Goal: Task Accomplishment & Management: Manage account settings

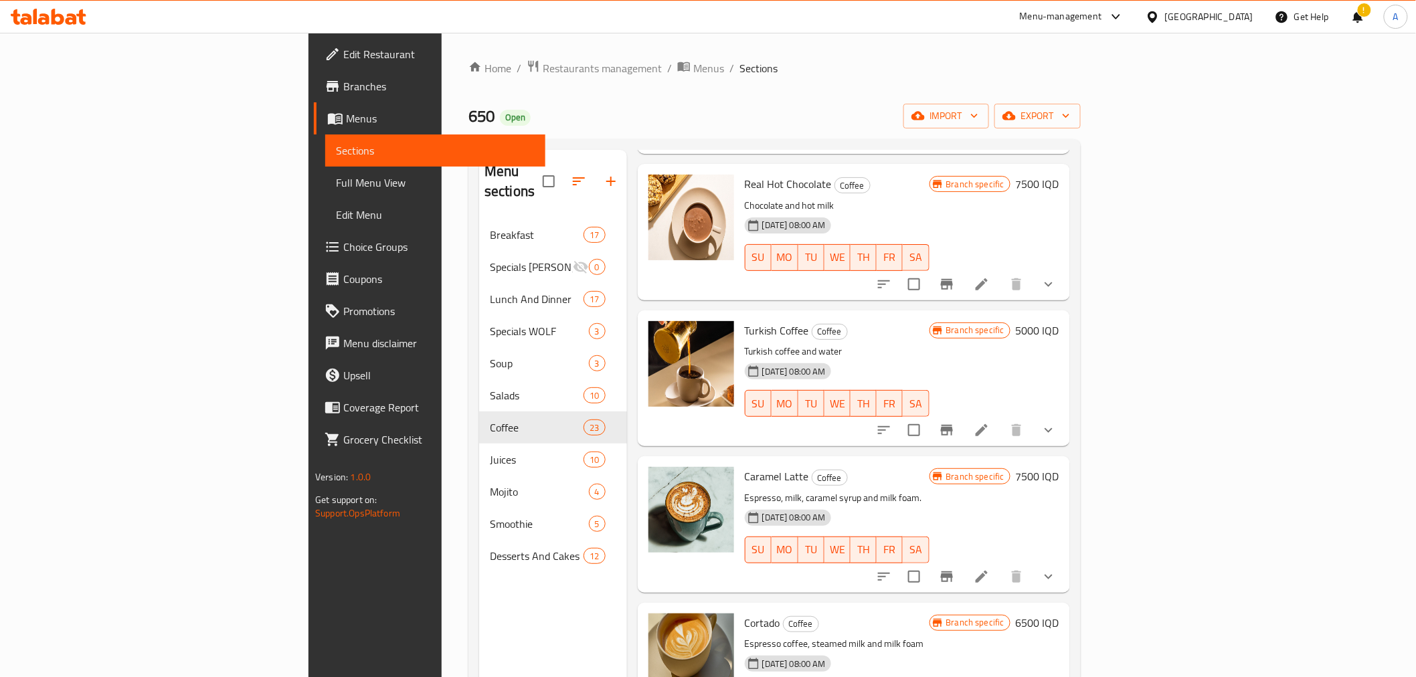
scroll to position [594, 0]
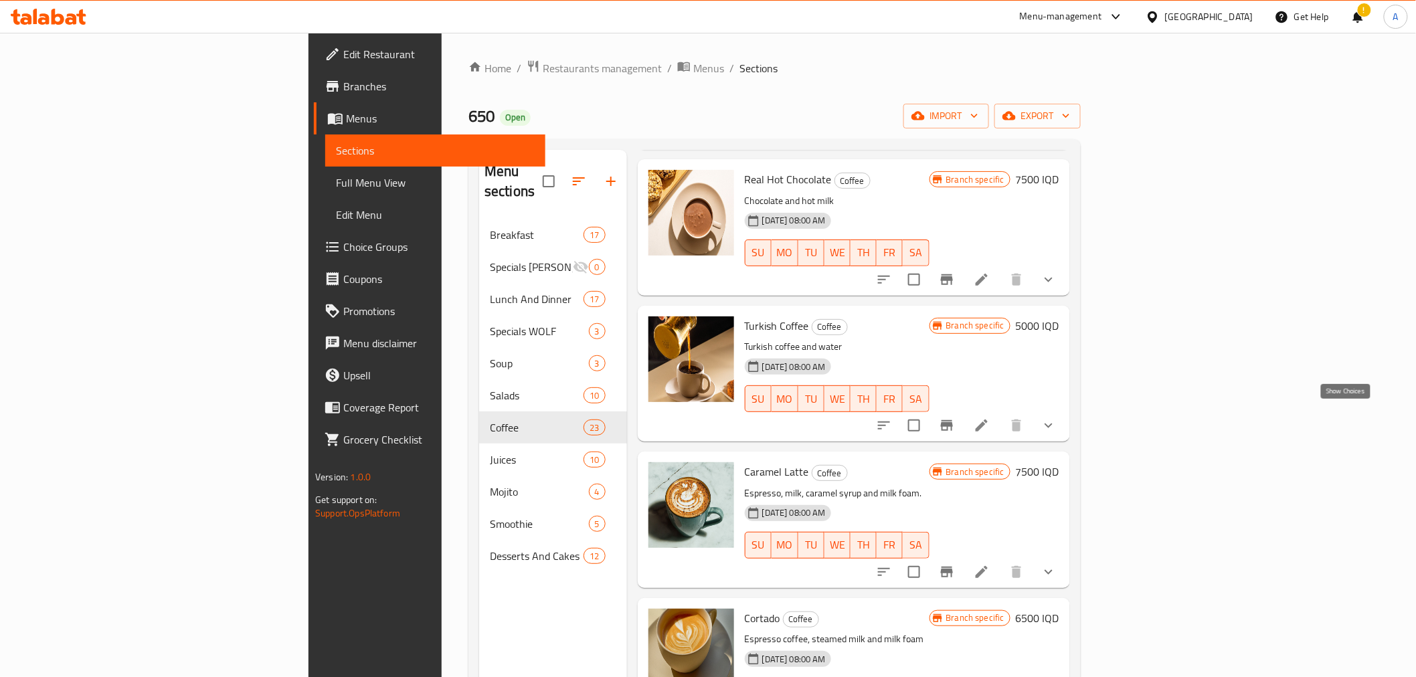
drag, startPoint x: 1348, startPoint y: 419, endPoint x: 1326, endPoint y: 427, distance: 24.1
click at [1057, 419] on icon "show more" at bounding box center [1049, 426] width 16 height 16
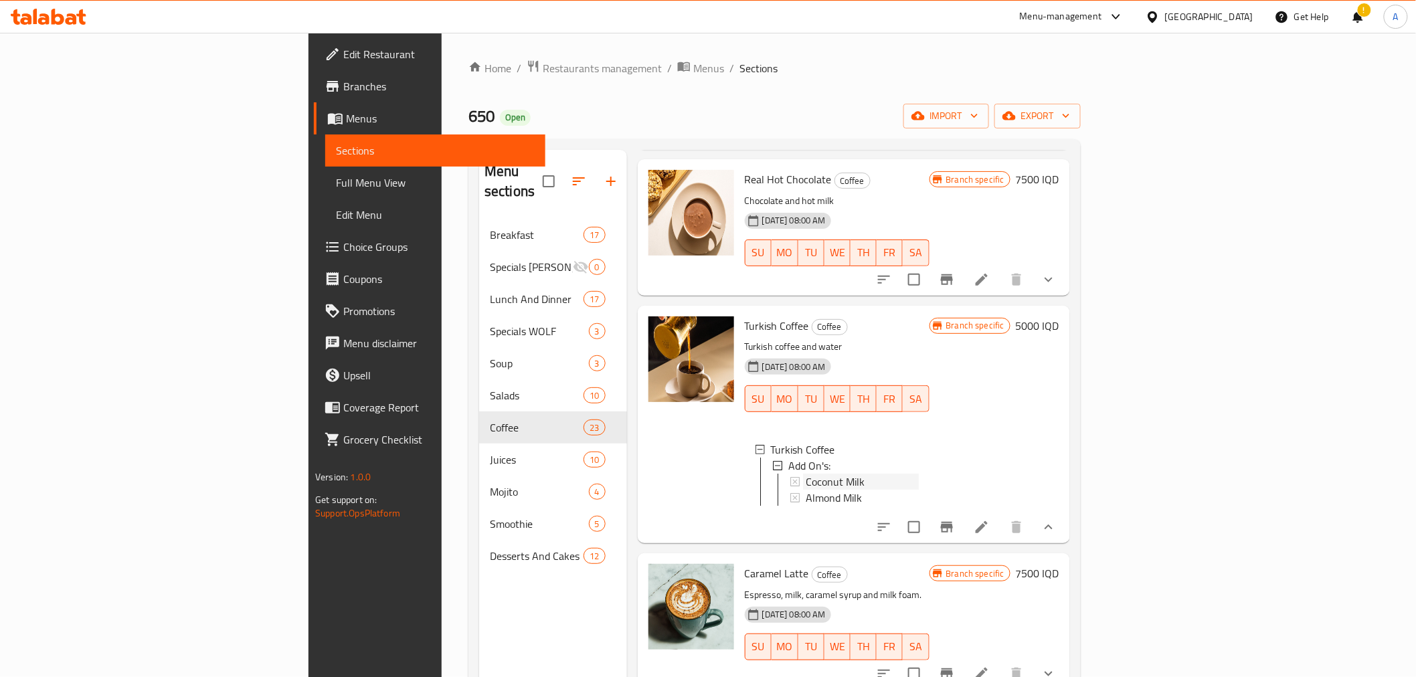
click at [806, 474] on span "Coconut Milk" at bounding box center [835, 482] width 59 height 16
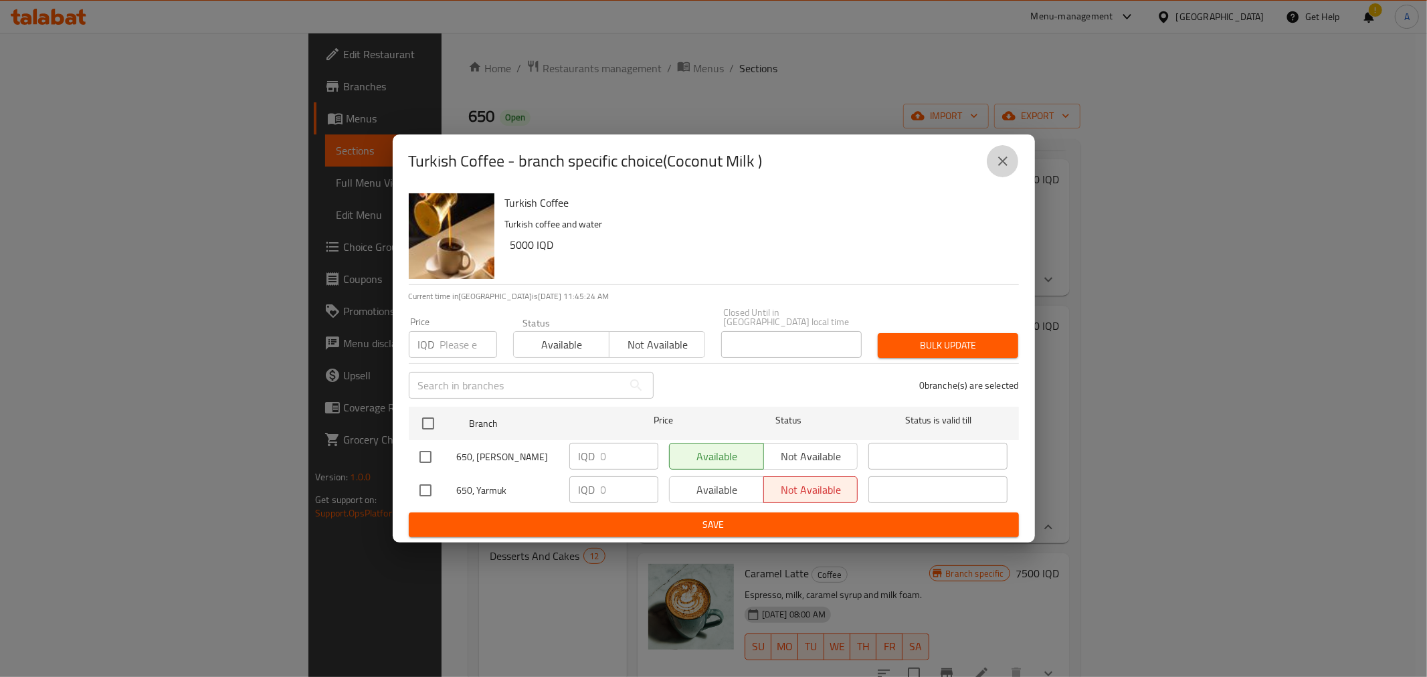
click at [1000, 169] on icon "close" at bounding box center [1003, 161] width 16 height 16
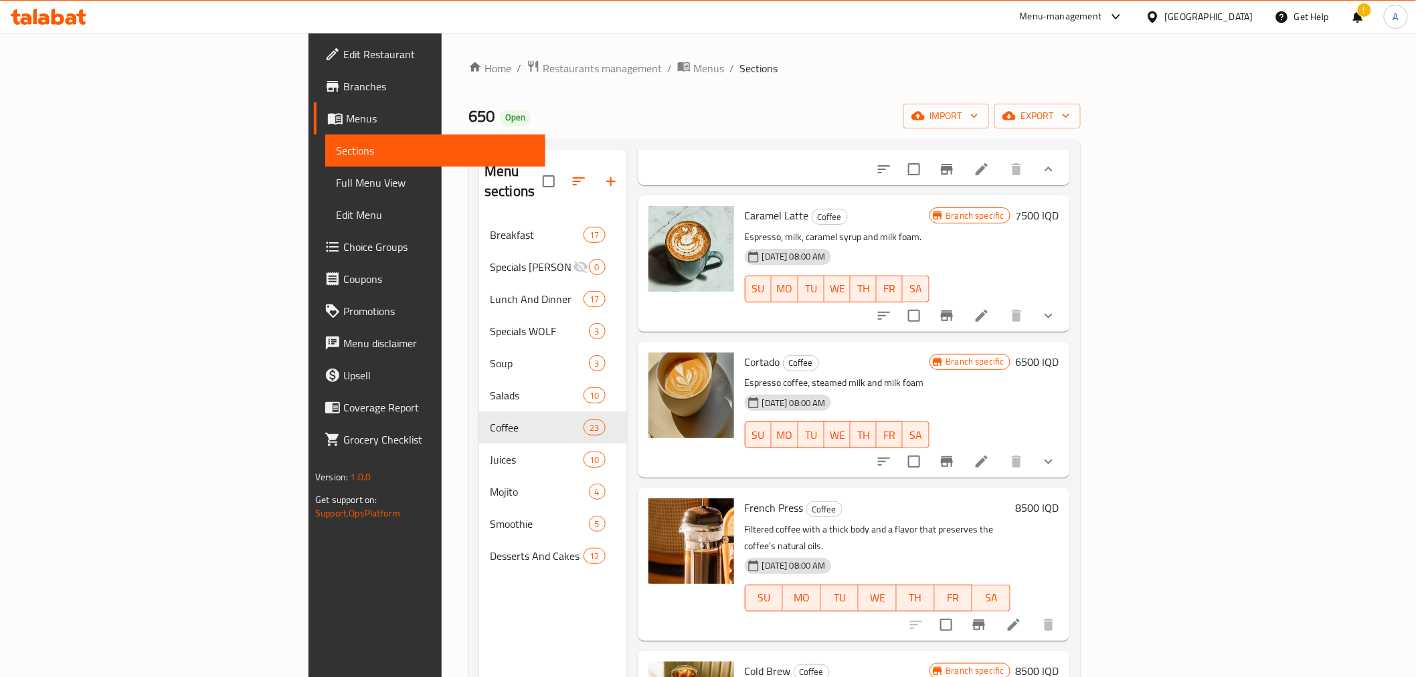
scroll to position [966, 0]
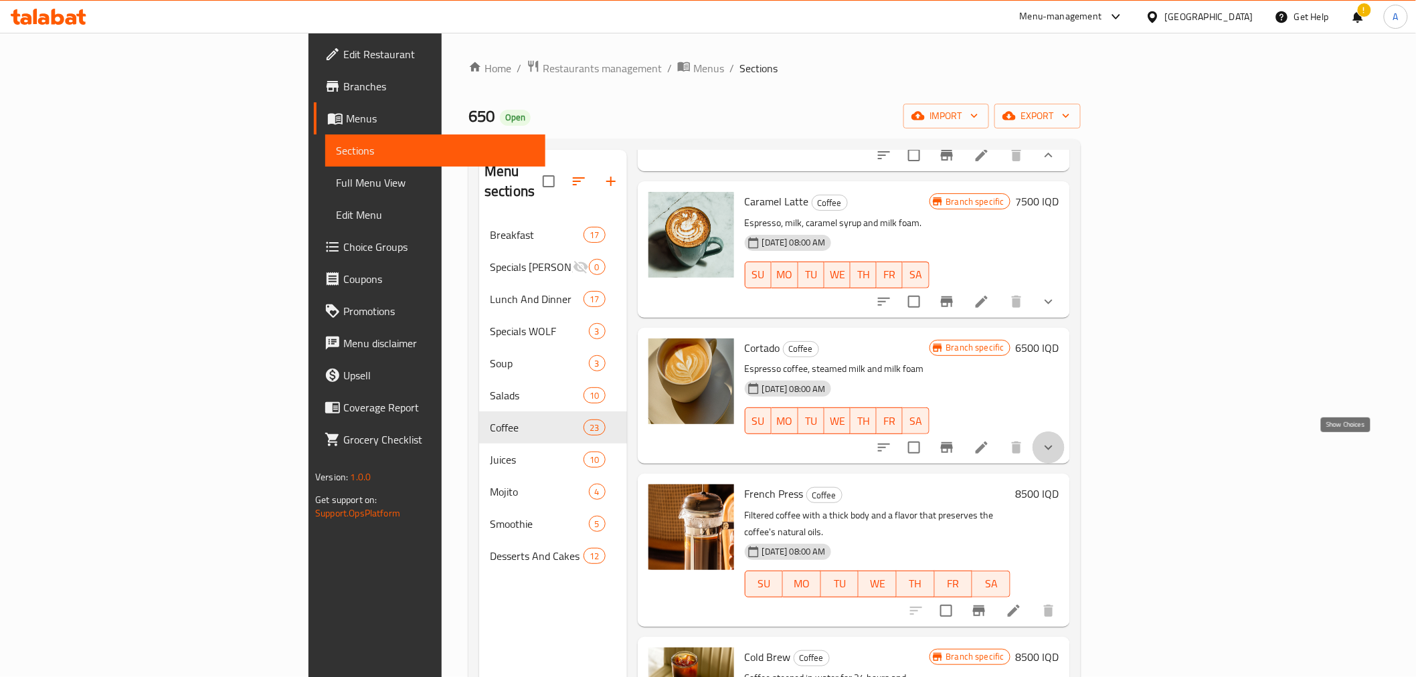
click at [1057, 445] on icon "show more" at bounding box center [1049, 448] width 16 height 16
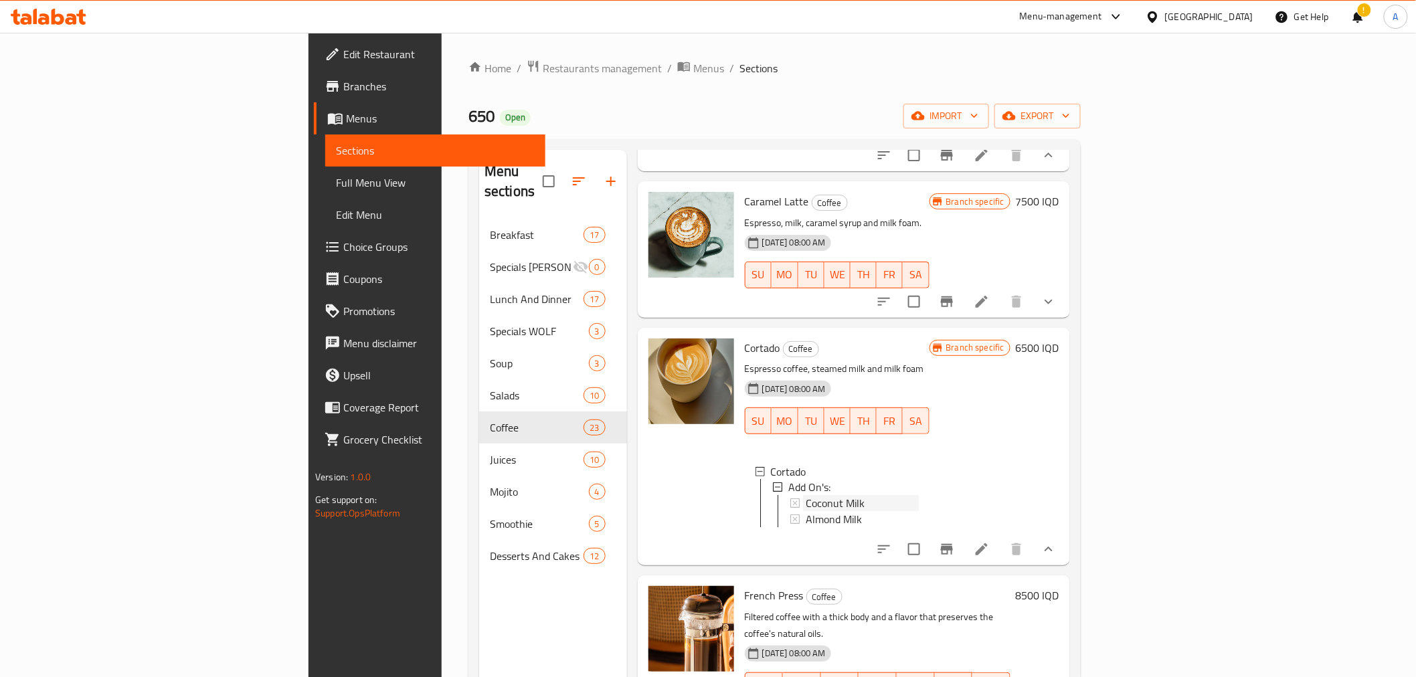
click at [806, 505] on div "Coconut Milk" at bounding box center [862, 504] width 113 height 16
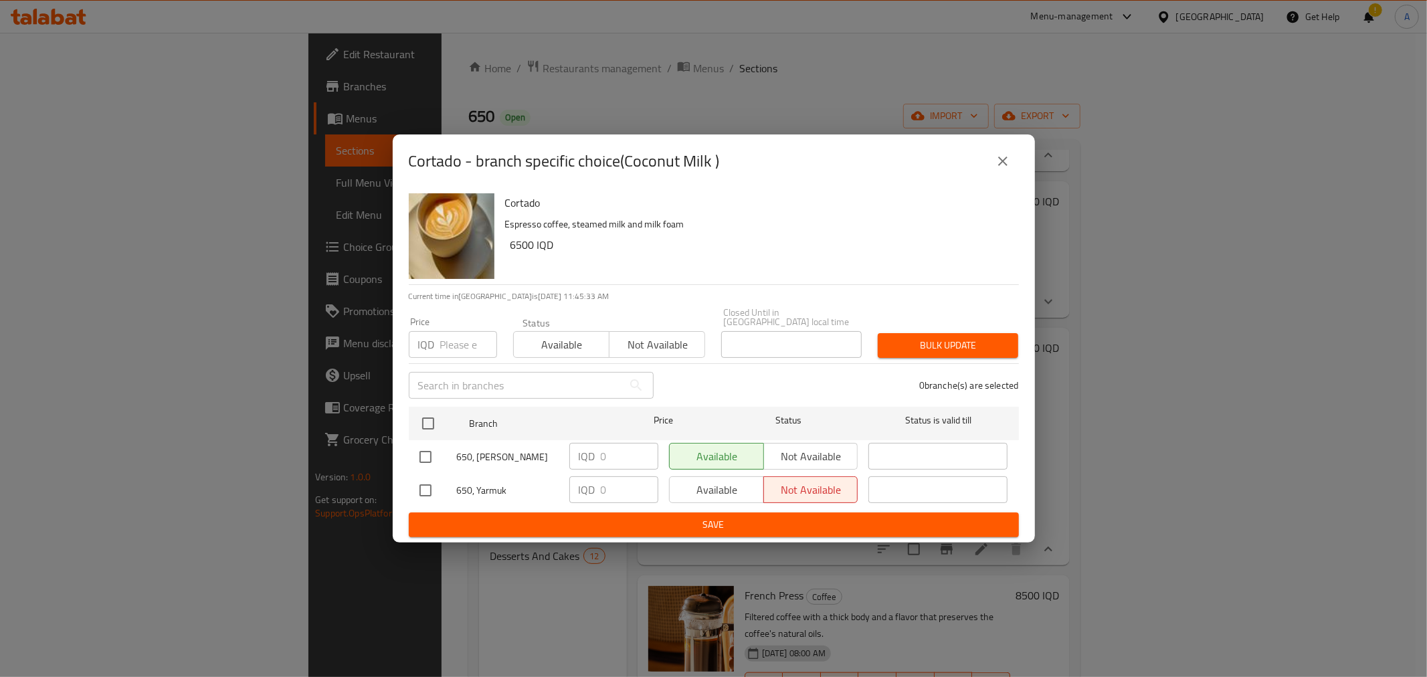
click at [1004, 158] on icon "close" at bounding box center [1003, 161] width 16 height 16
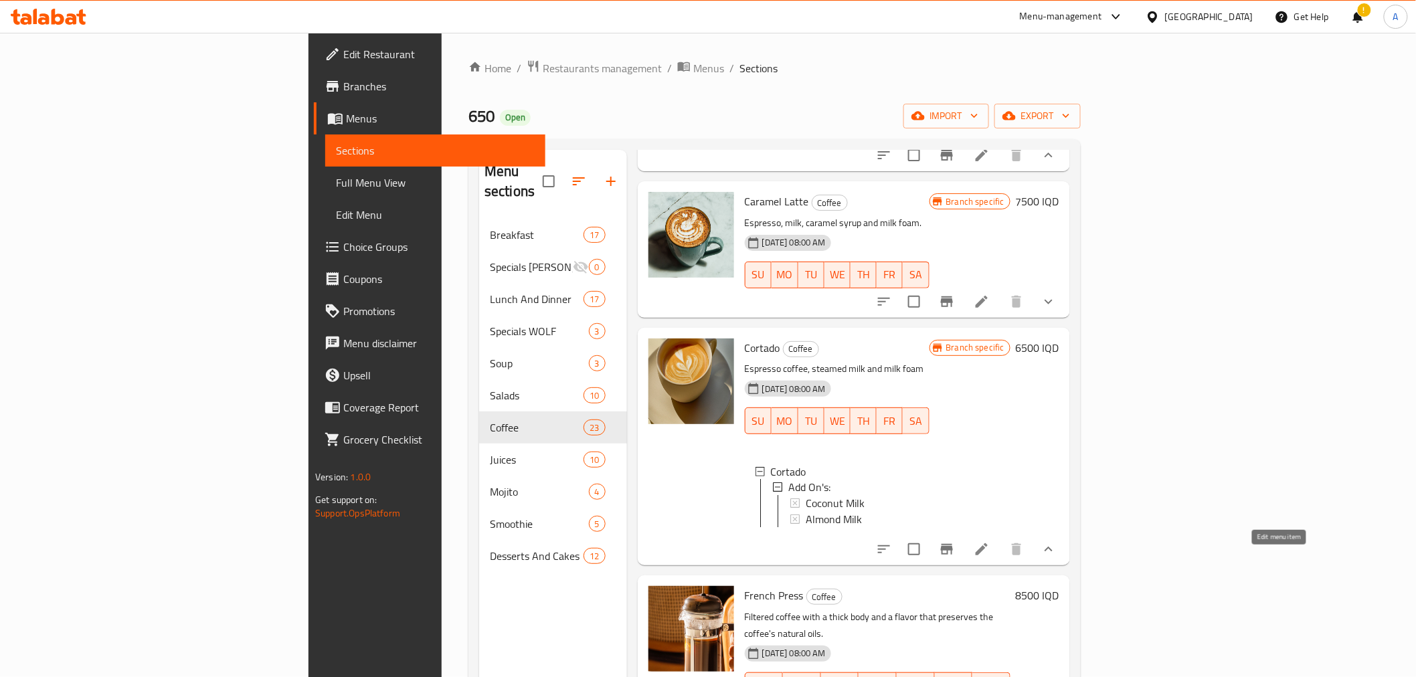
click at [990, 557] on icon at bounding box center [982, 549] width 16 height 16
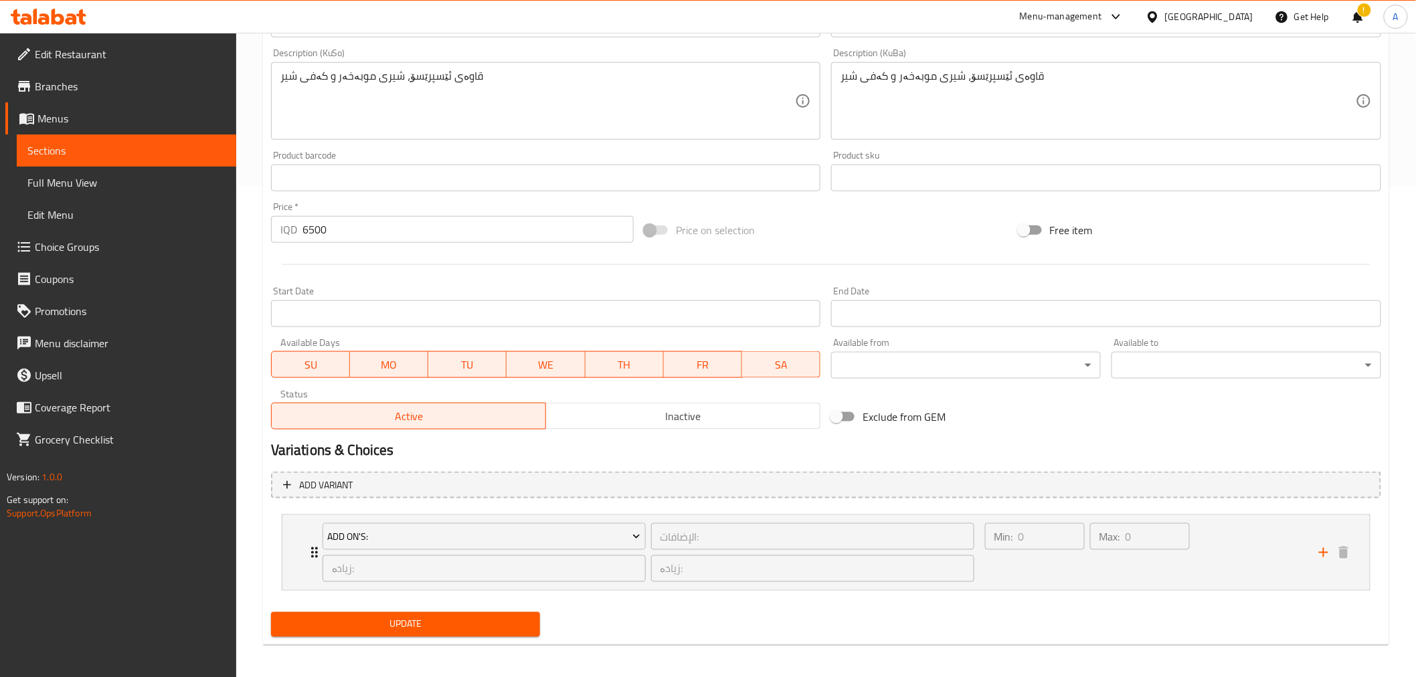
scroll to position [494, 0]
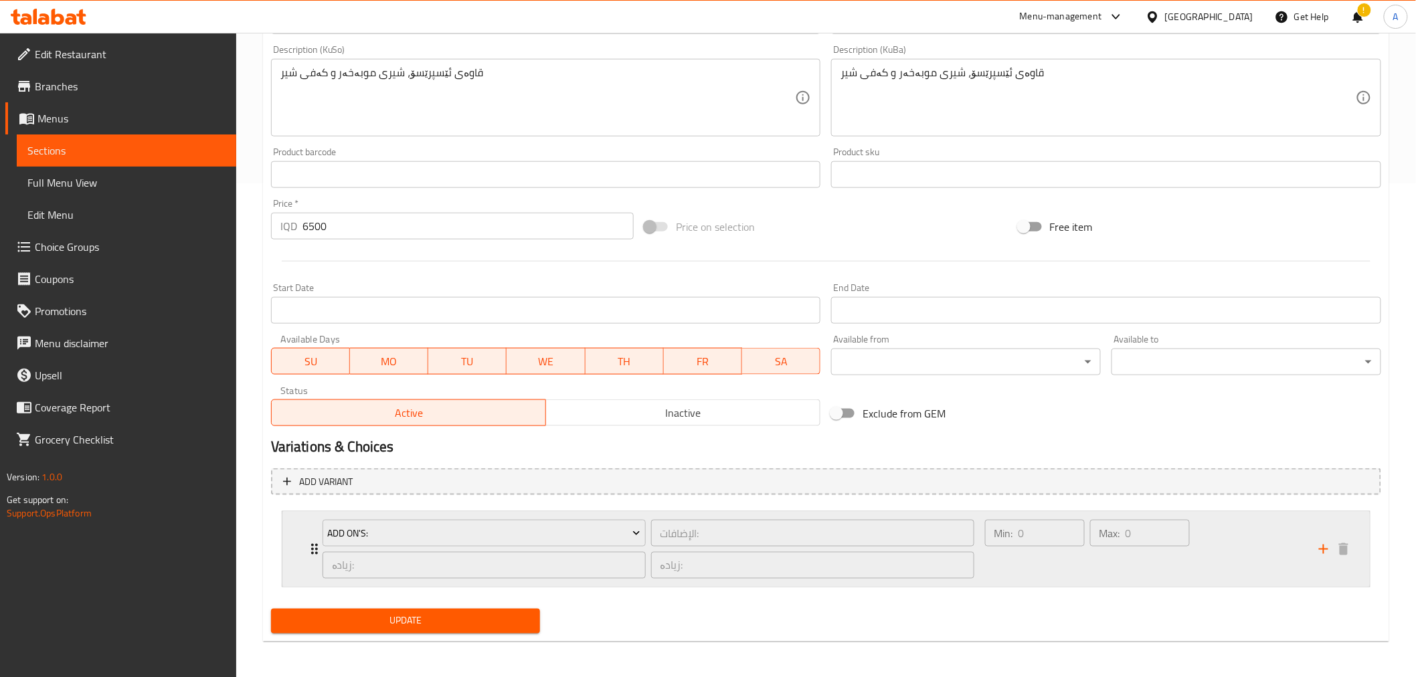
click at [1042, 573] on div "Min: 0 ​" at bounding box center [1034, 549] width 105 height 64
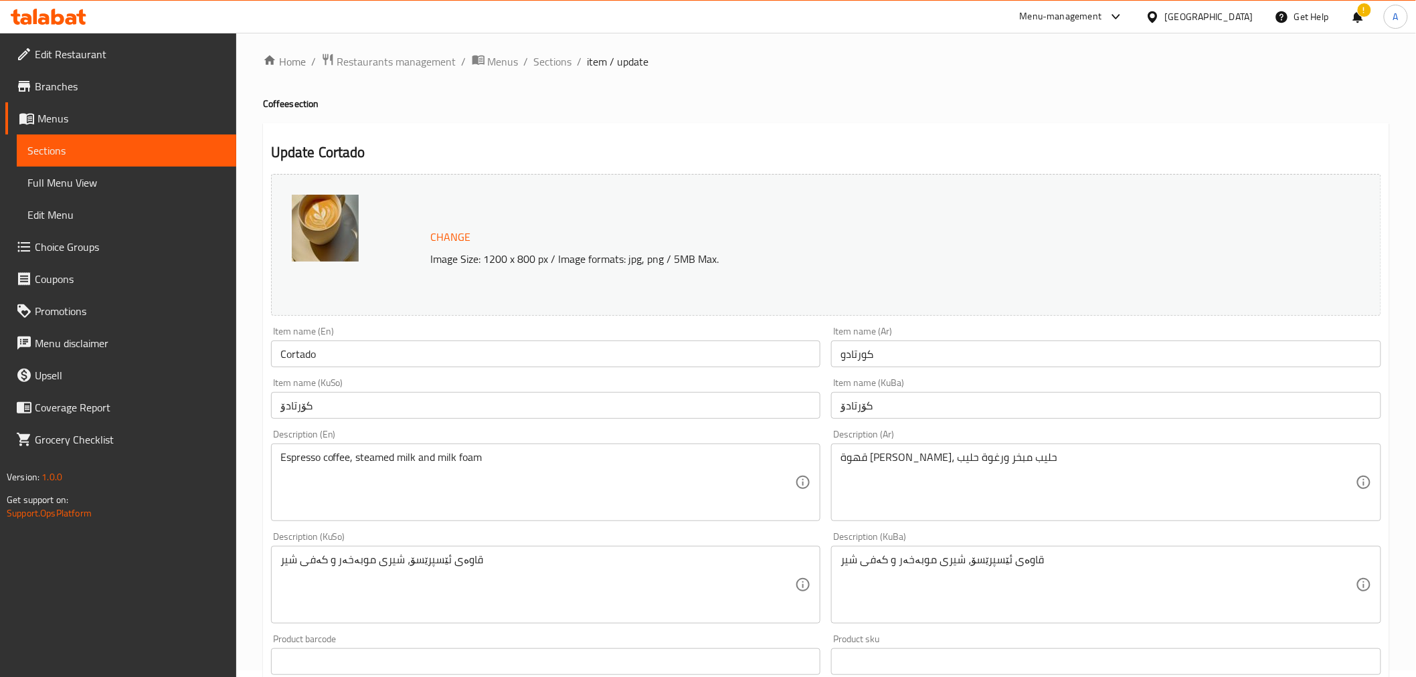
scroll to position [0, 0]
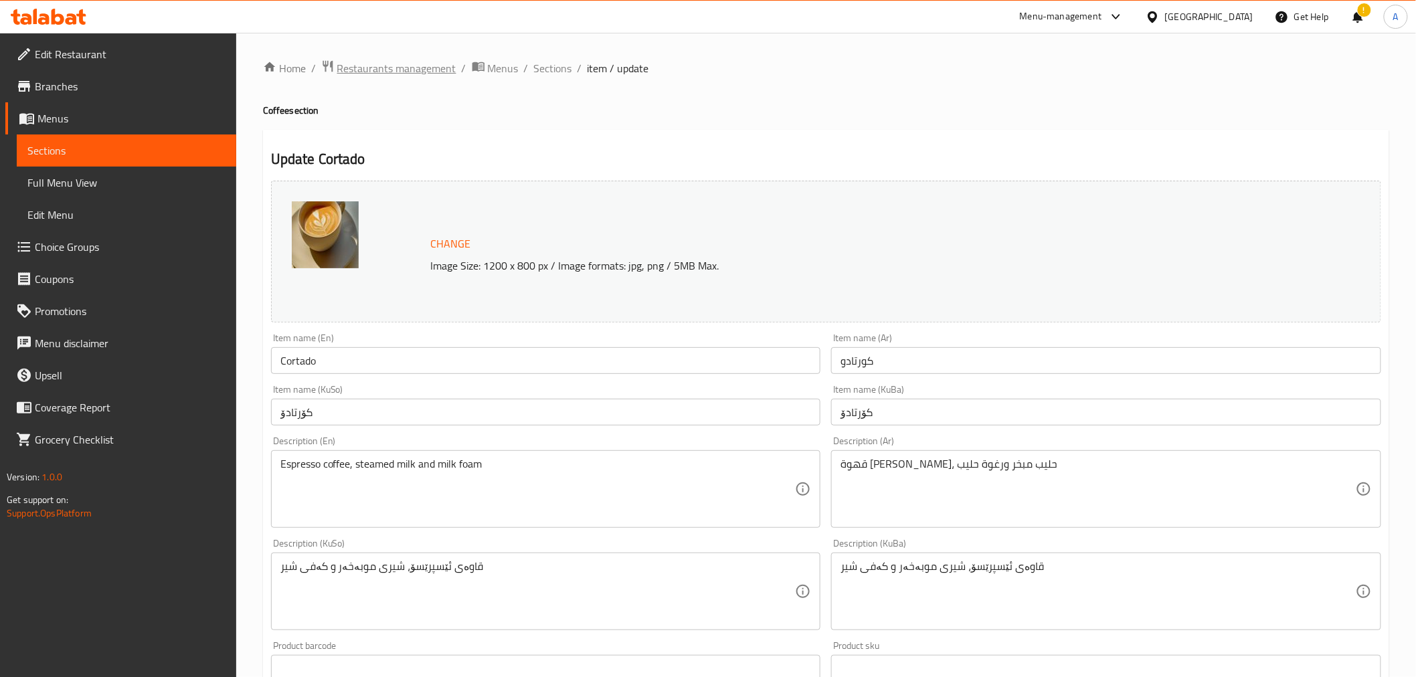
click at [392, 66] on span "Restaurants management" at bounding box center [396, 68] width 119 height 16
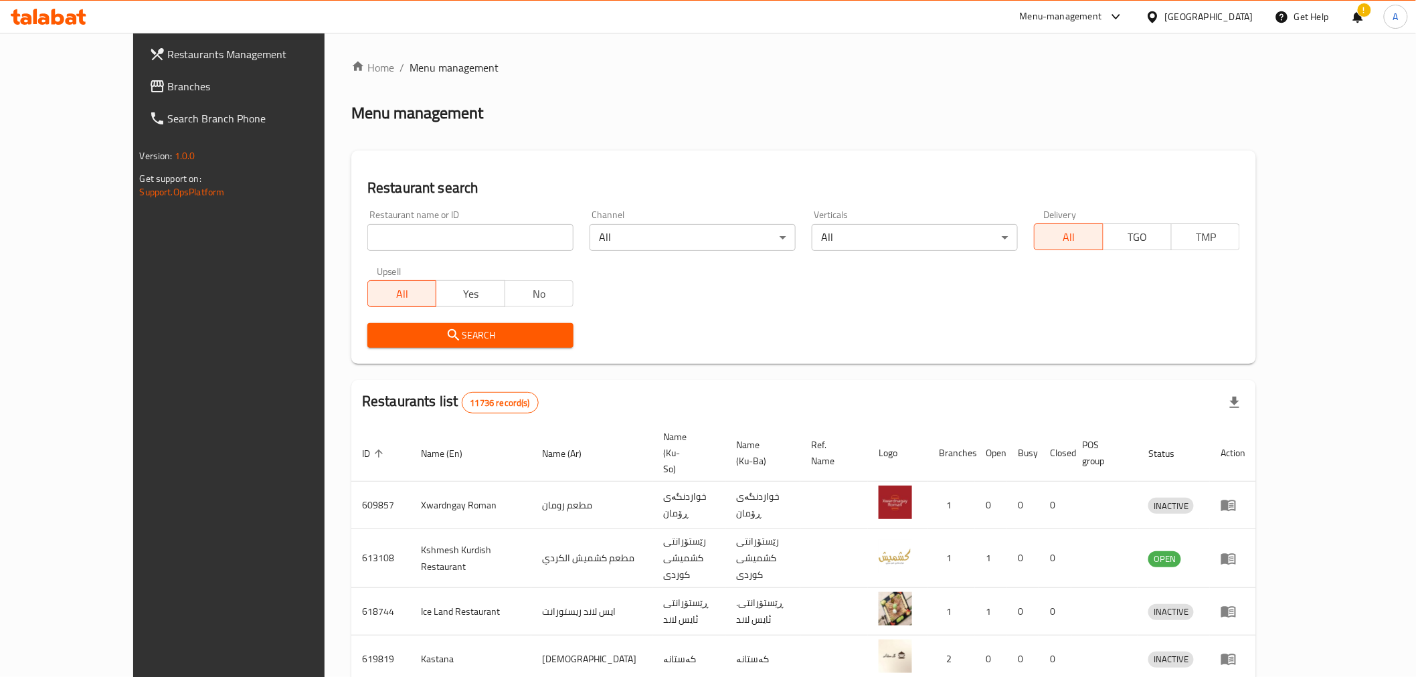
click at [376, 221] on div "Restaurant name or ID Restaurant name or ID" at bounding box center [470, 230] width 206 height 41
click at [382, 238] on input "search" at bounding box center [470, 237] width 206 height 27
paste input "664990"
type input "664990"
click button "Search" at bounding box center [470, 335] width 206 height 25
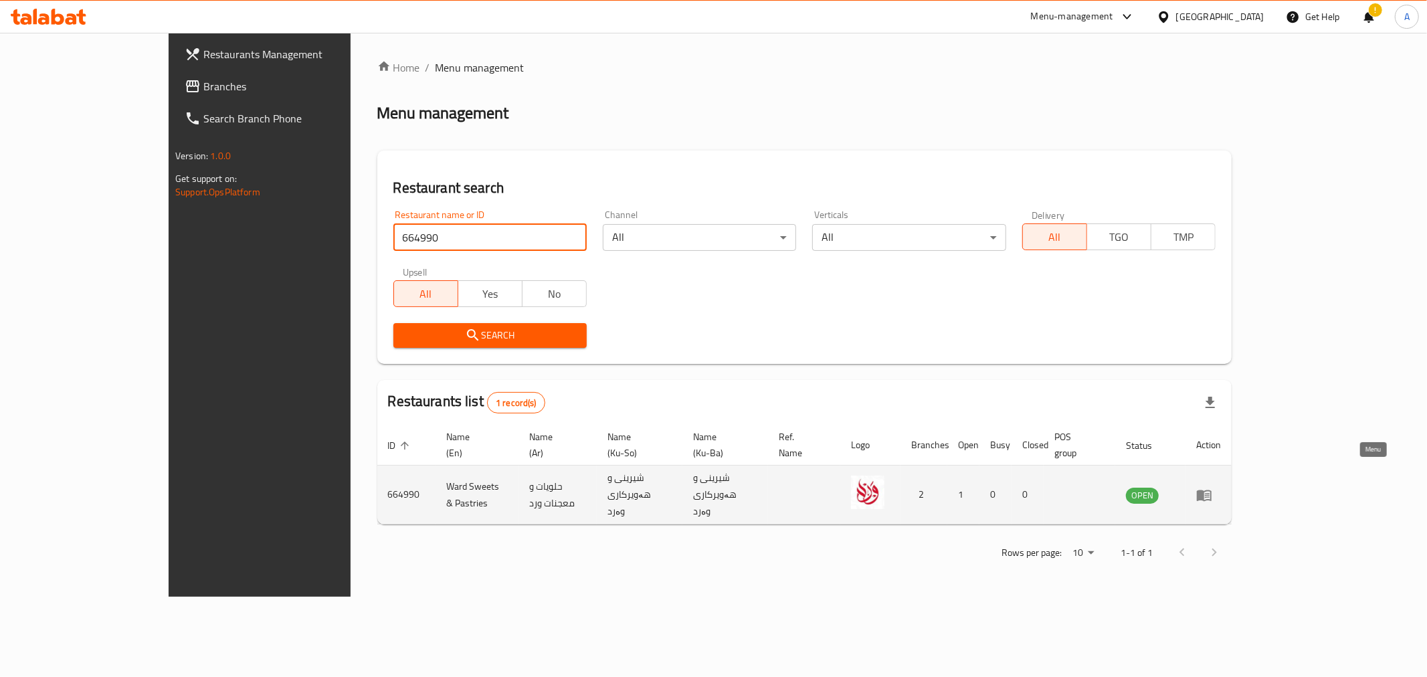
click at [1232, 466] on td "enhanced table" at bounding box center [1209, 495] width 46 height 59
click at [1212, 490] on icon "enhanced table" at bounding box center [1204, 495] width 15 height 11
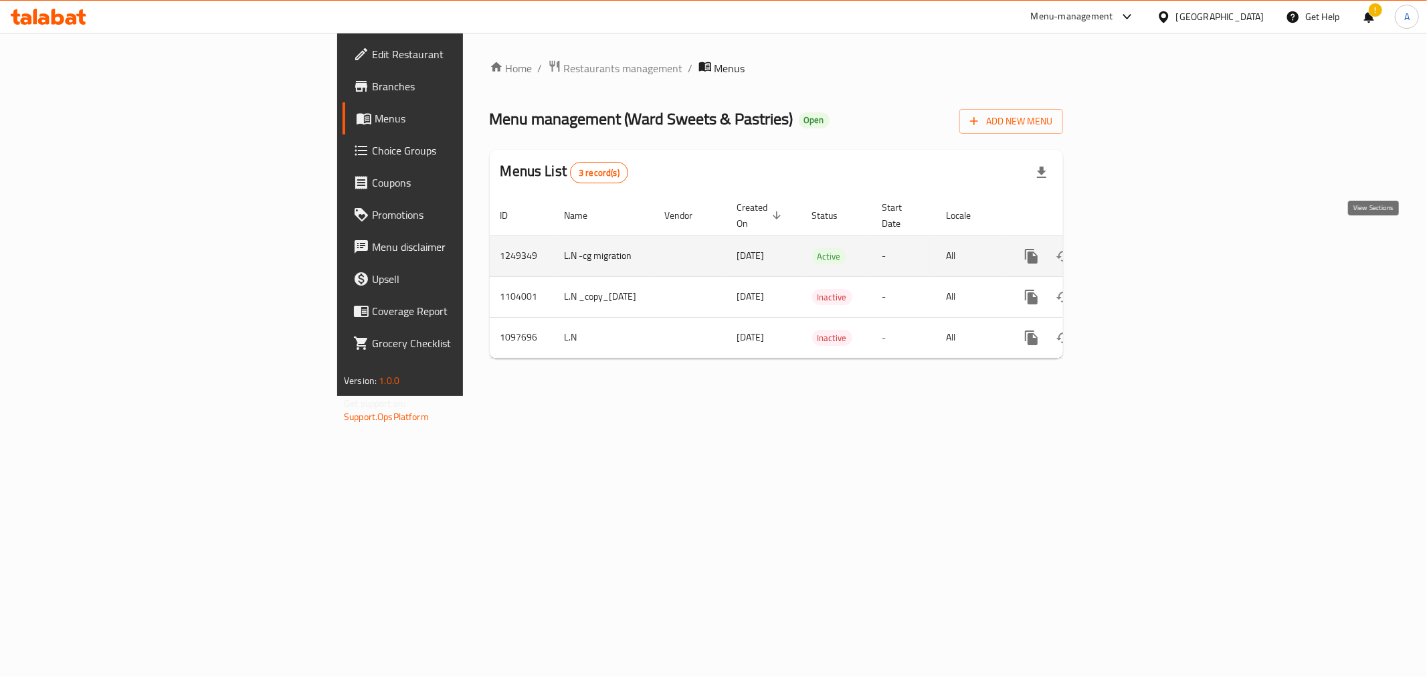
click at [1136, 248] on icon "enhanced table" at bounding box center [1128, 256] width 16 height 16
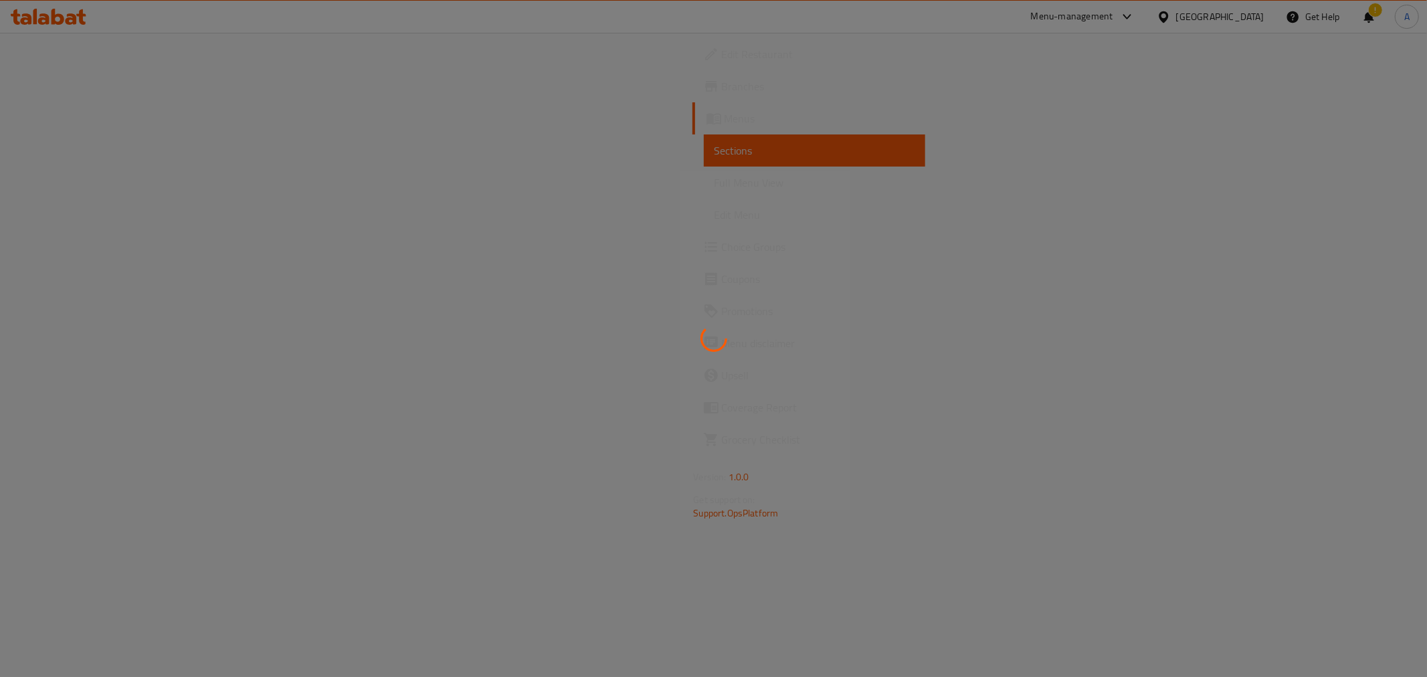
click at [313, 116] on div at bounding box center [713, 338] width 1427 height 677
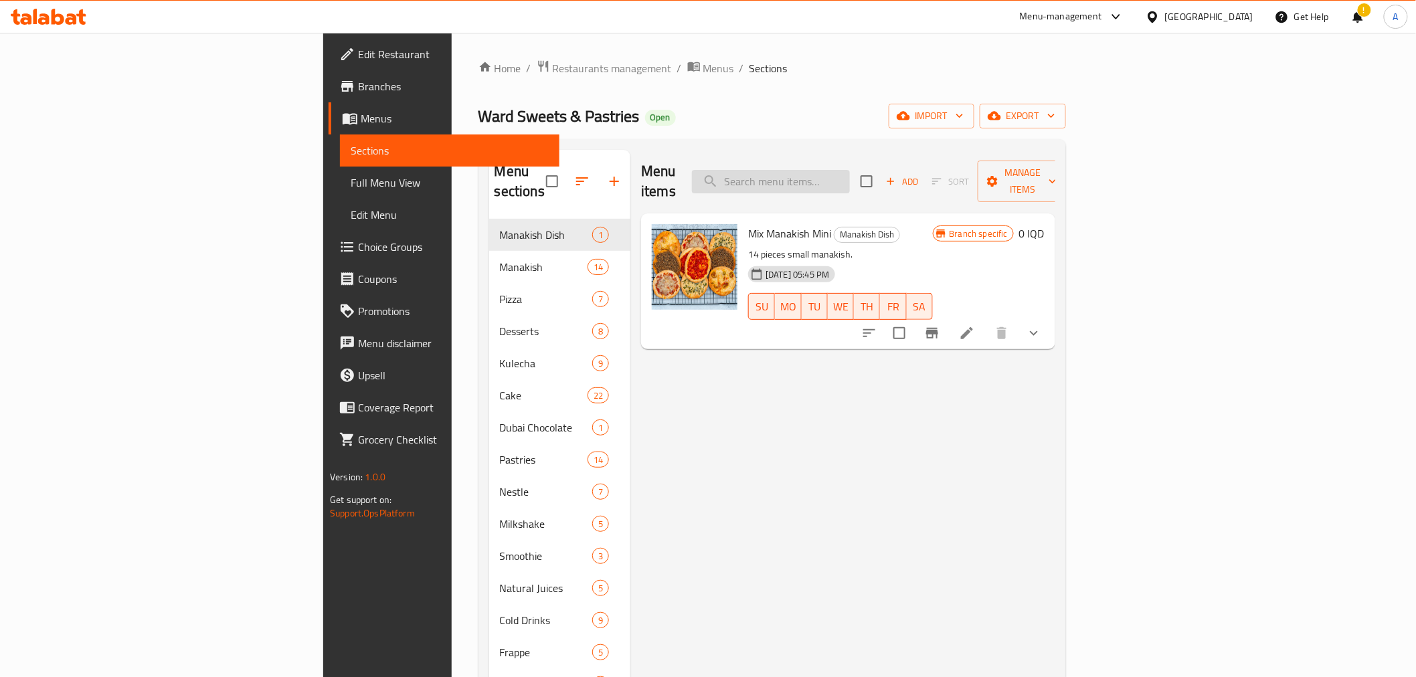
click at [850, 177] on input "search" at bounding box center [771, 181] width 158 height 23
type input ";"
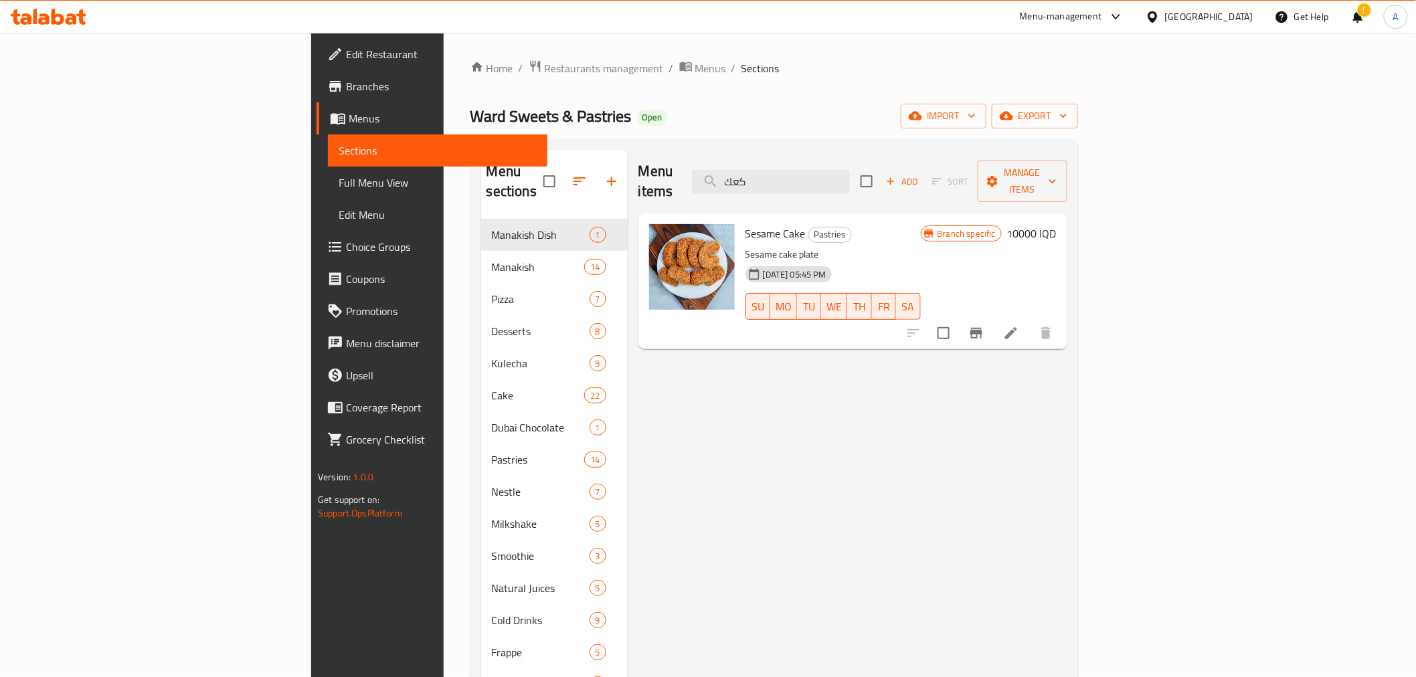
type input "كعك"
click at [1030, 321] on li at bounding box center [1010, 333] width 37 height 24
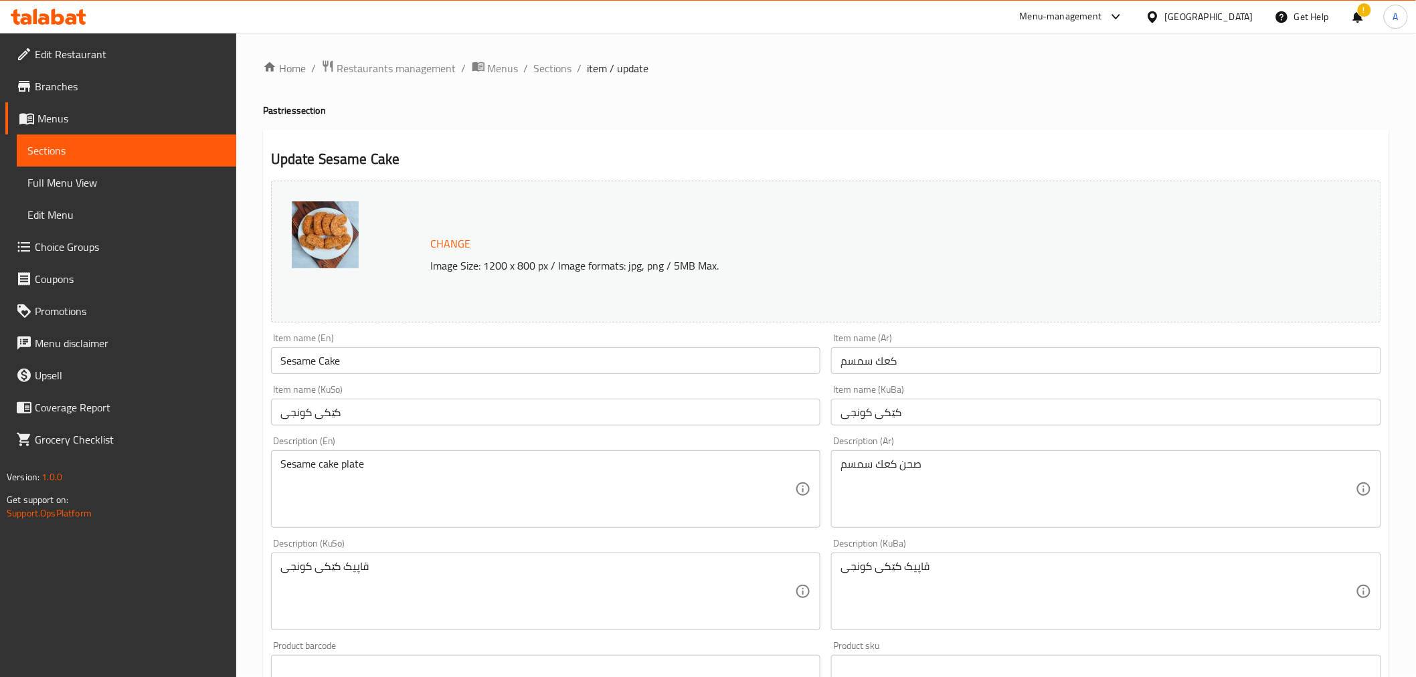
click at [549, 57] on div "Home / Restaurants management / Menus / Sections / item / update Pastries secti…" at bounding box center [826, 576] width 1180 height 1086
click at [550, 68] on span "Sections" at bounding box center [553, 68] width 38 height 16
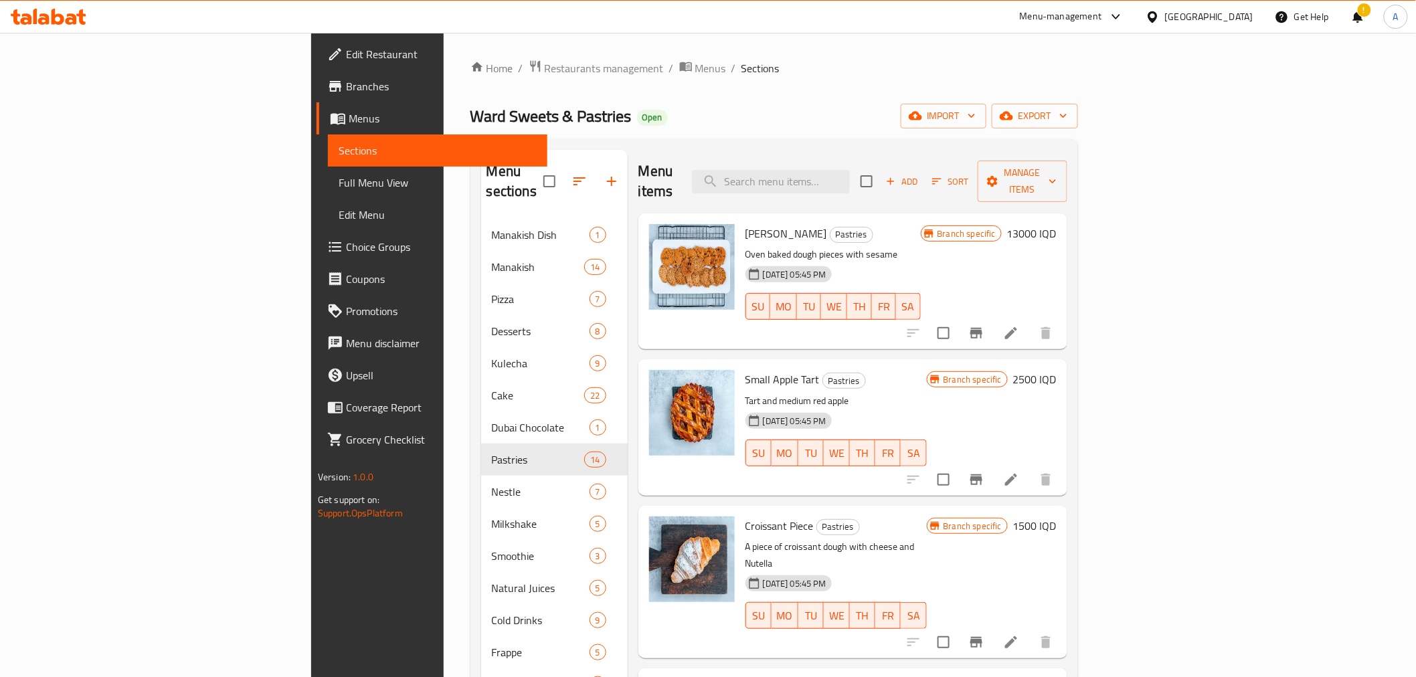
click at [841, 183] on div "Menu items Add Sort Manage items" at bounding box center [852, 182] width 429 height 64
click at [850, 175] on input "search" at bounding box center [771, 181] width 158 height 23
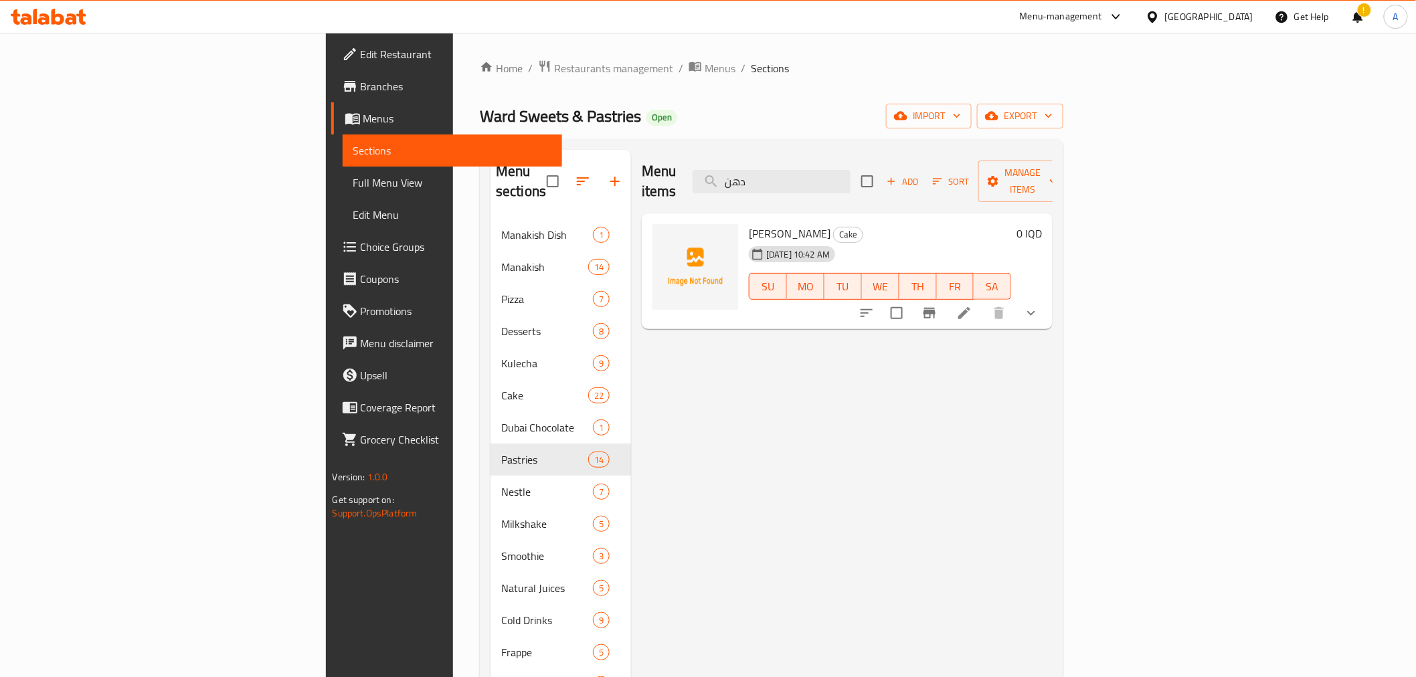
type input "دهن"
click at [983, 301] on li at bounding box center [964, 313] width 37 height 24
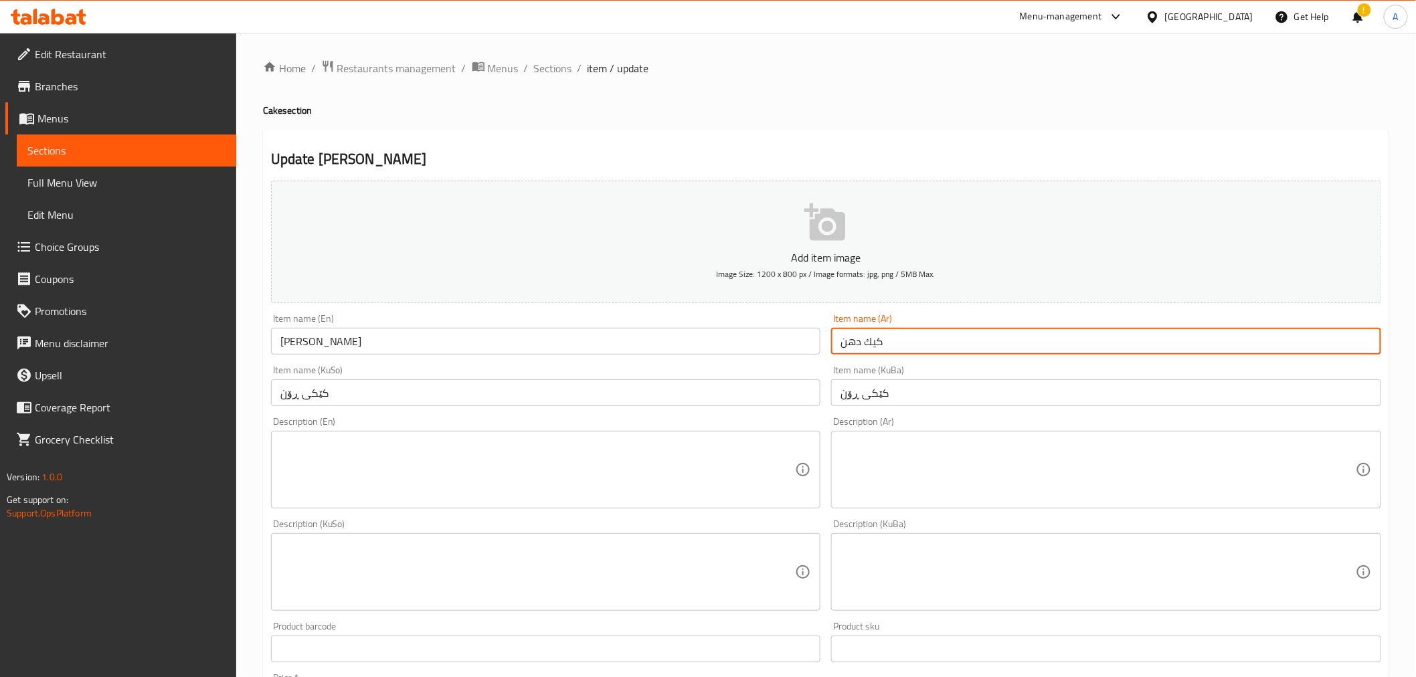
click at [877, 342] on input "كيك دهن" at bounding box center [1106, 341] width 550 height 27
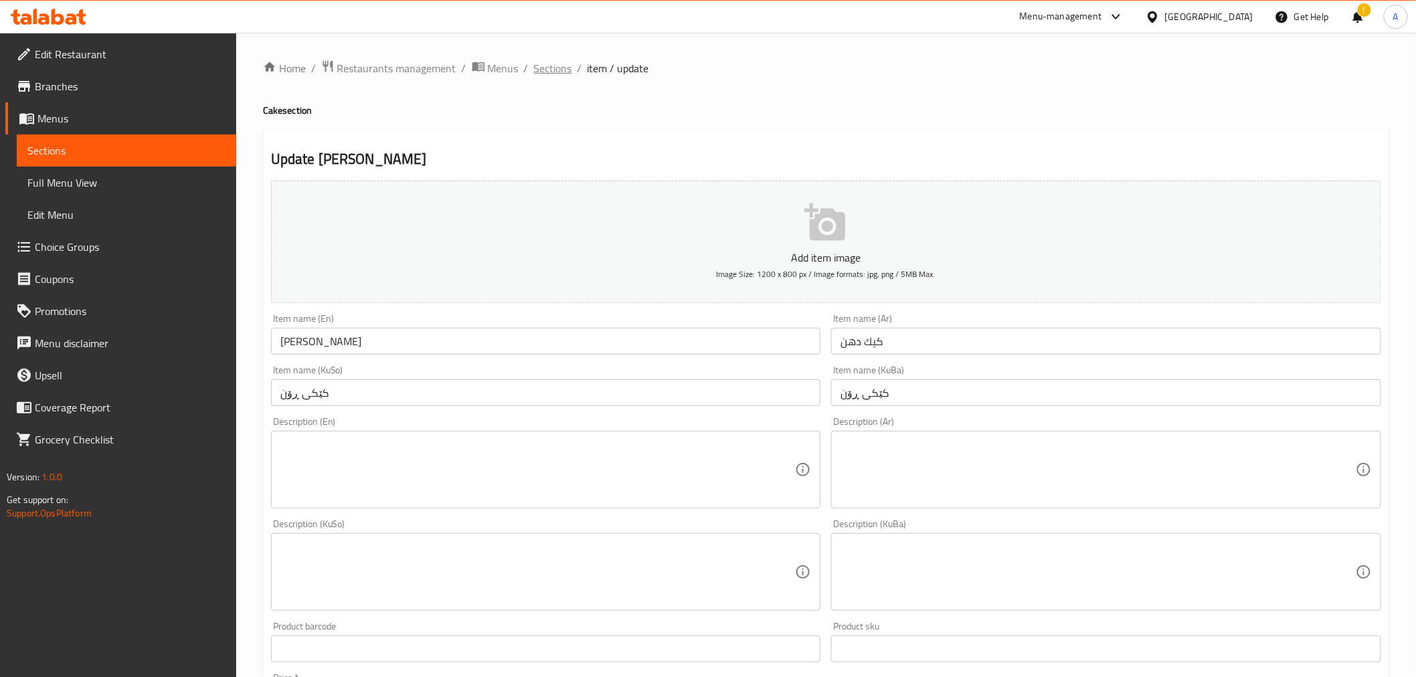
click at [564, 60] on span "Sections" at bounding box center [553, 68] width 38 height 16
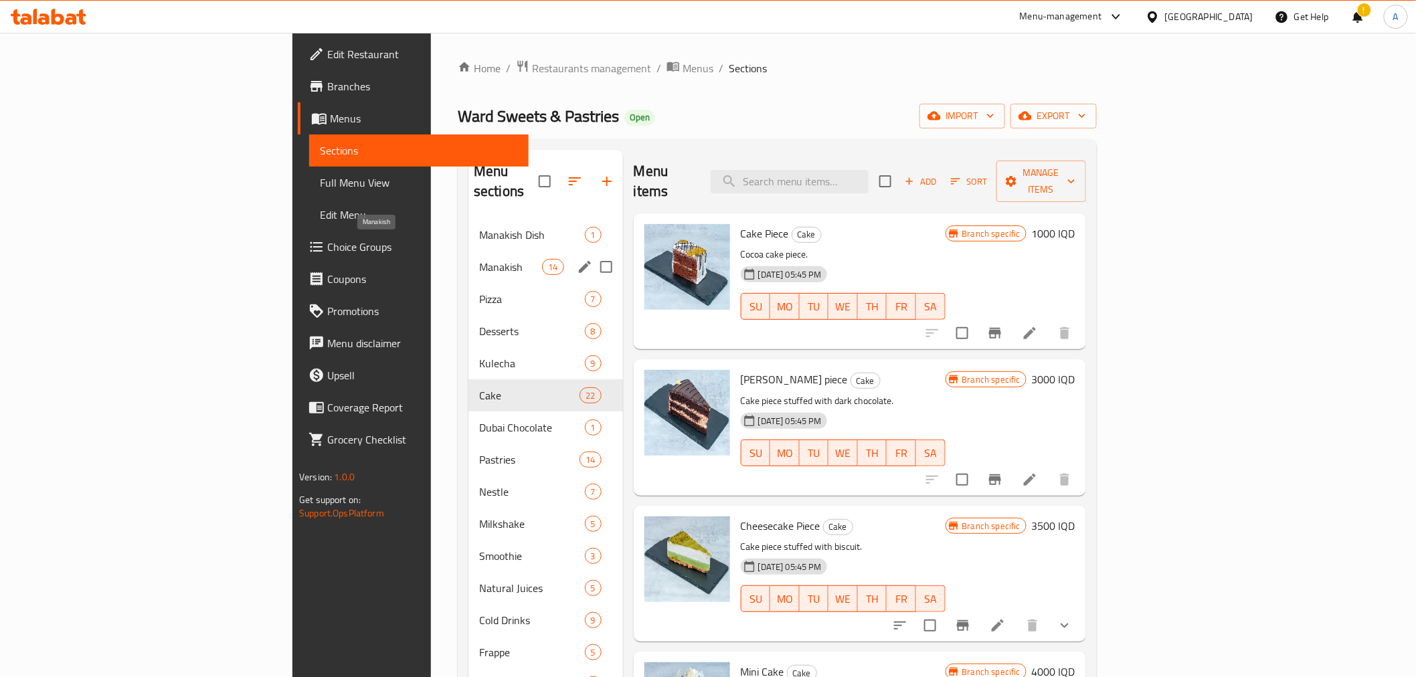
click at [479, 259] on span "Manakish" at bounding box center [510, 267] width 63 height 16
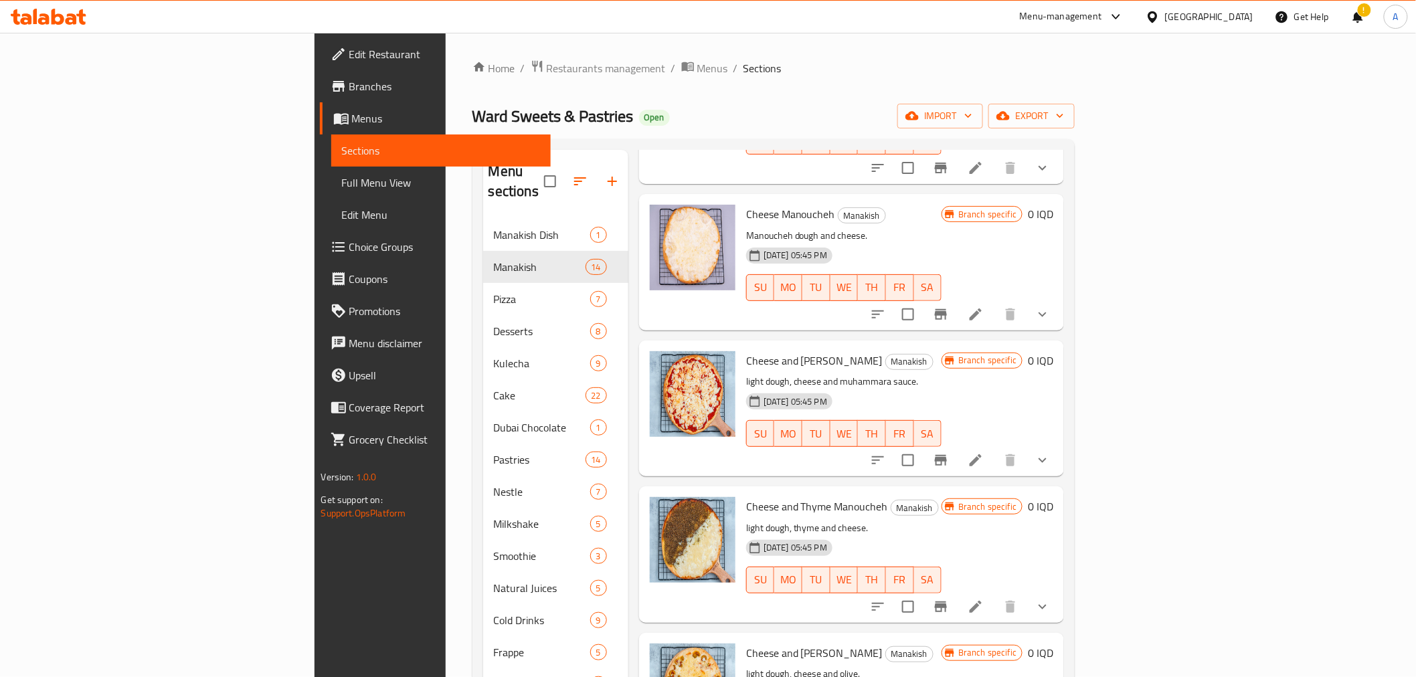
scroll to position [520, 0]
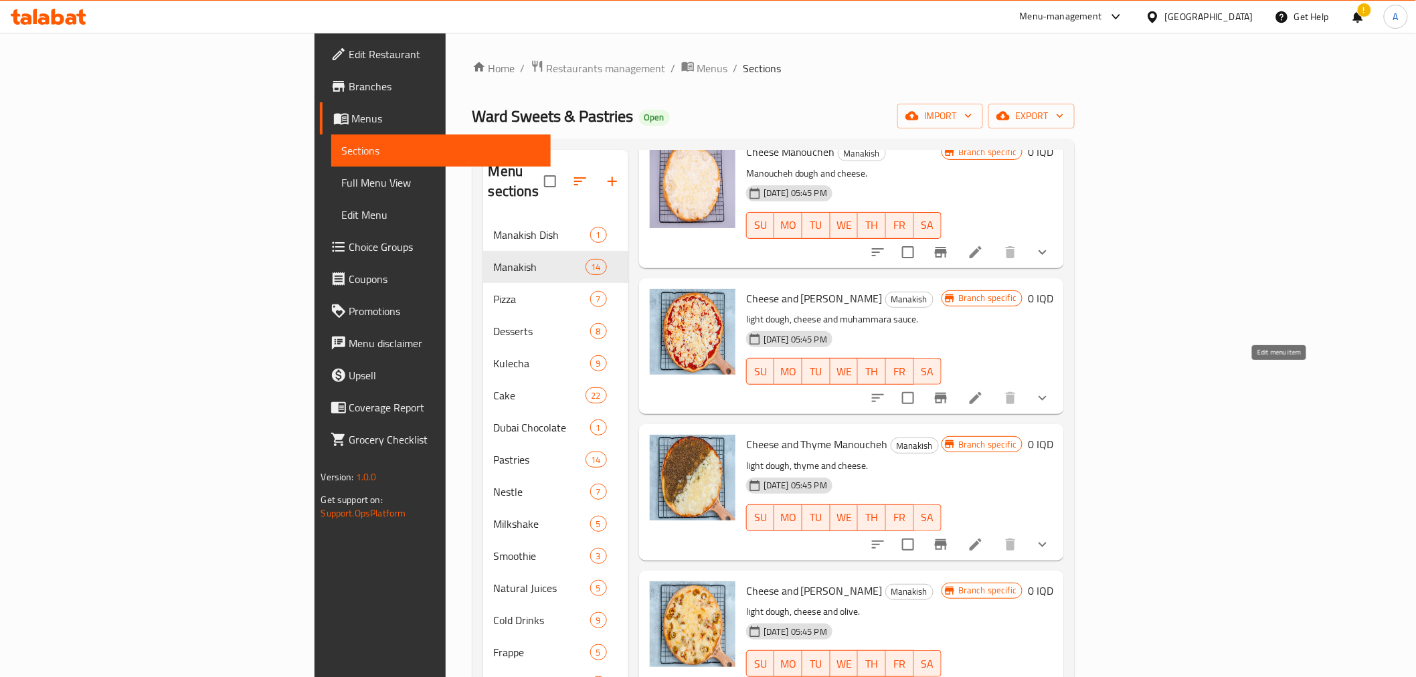
click at [982, 392] on icon at bounding box center [976, 398] width 12 height 12
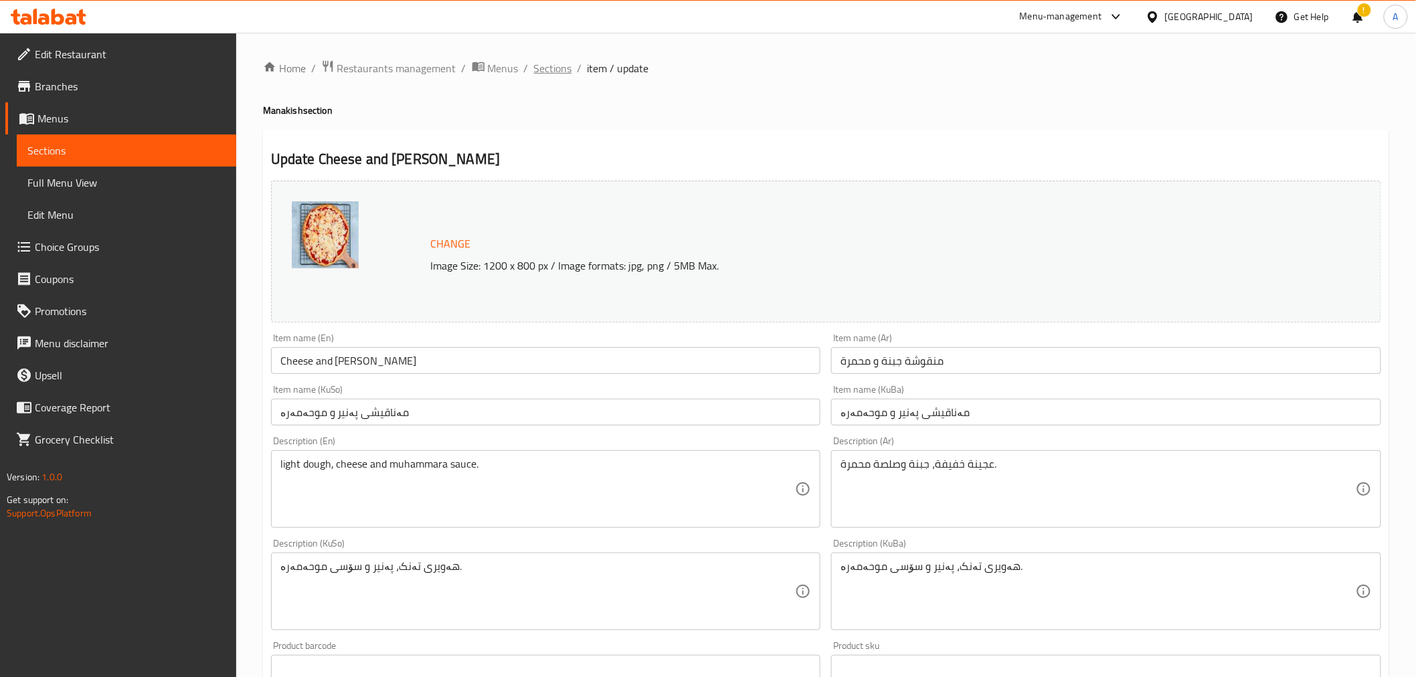
click at [545, 74] on span "Sections" at bounding box center [553, 68] width 38 height 16
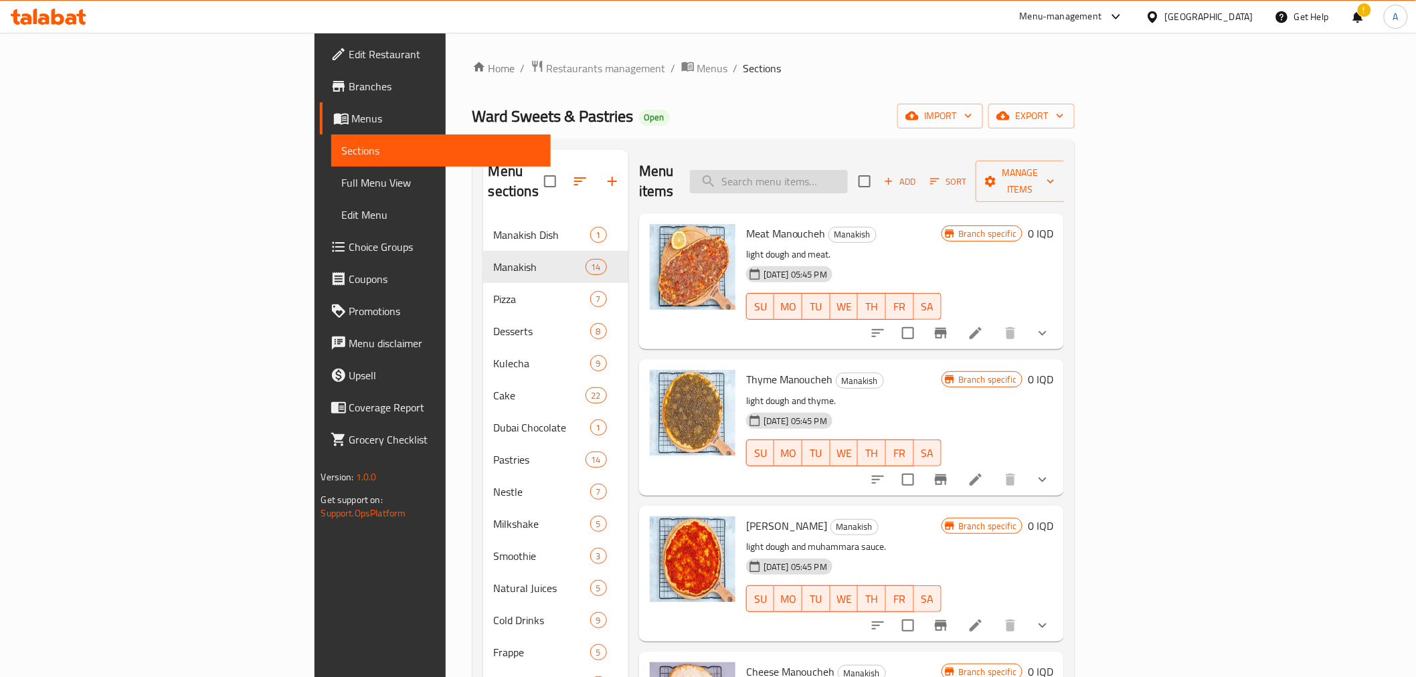
click at [848, 175] on input "search" at bounding box center [769, 181] width 158 height 23
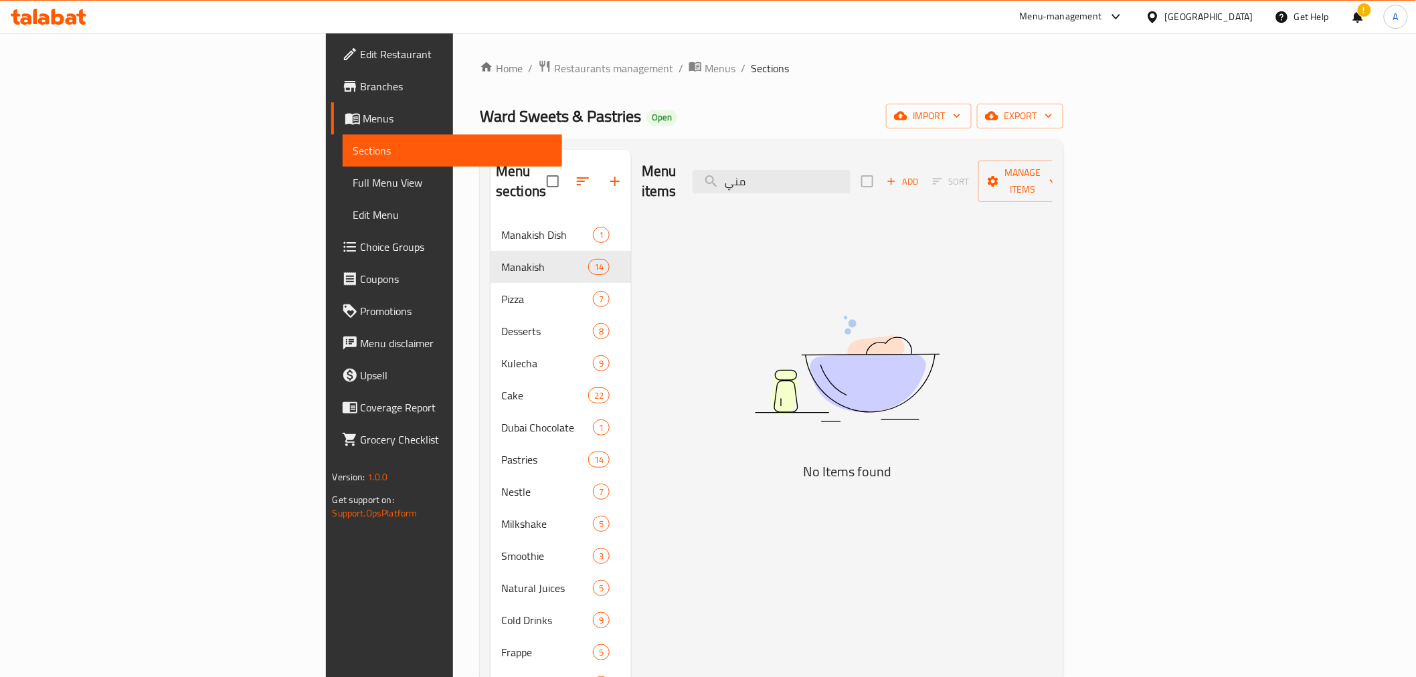
type input "مني"
click at [841, 183] on div "Menu items مني Add Sort Manage items" at bounding box center [847, 182] width 411 height 64
click at [850, 174] on input "مني" at bounding box center [772, 181] width 158 height 23
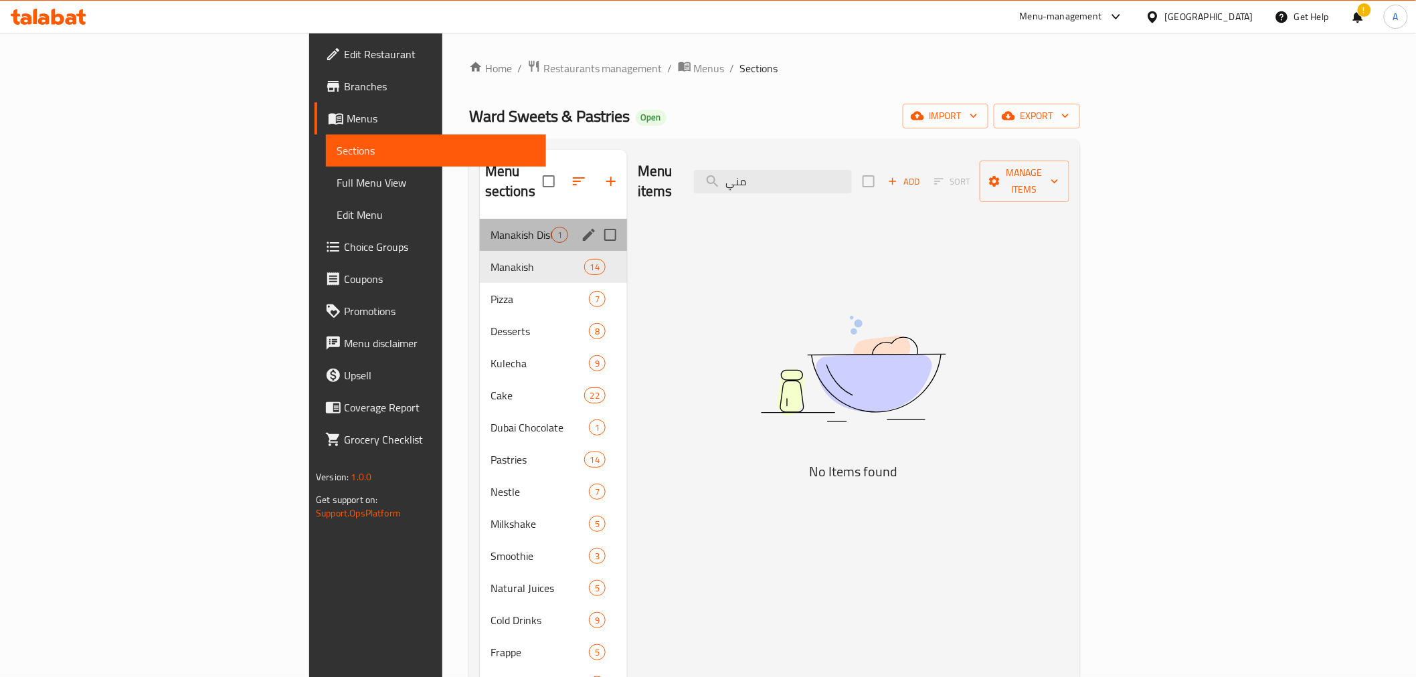
click at [480, 219] on div "Manakish Dish 1" at bounding box center [553, 235] width 147 height 32
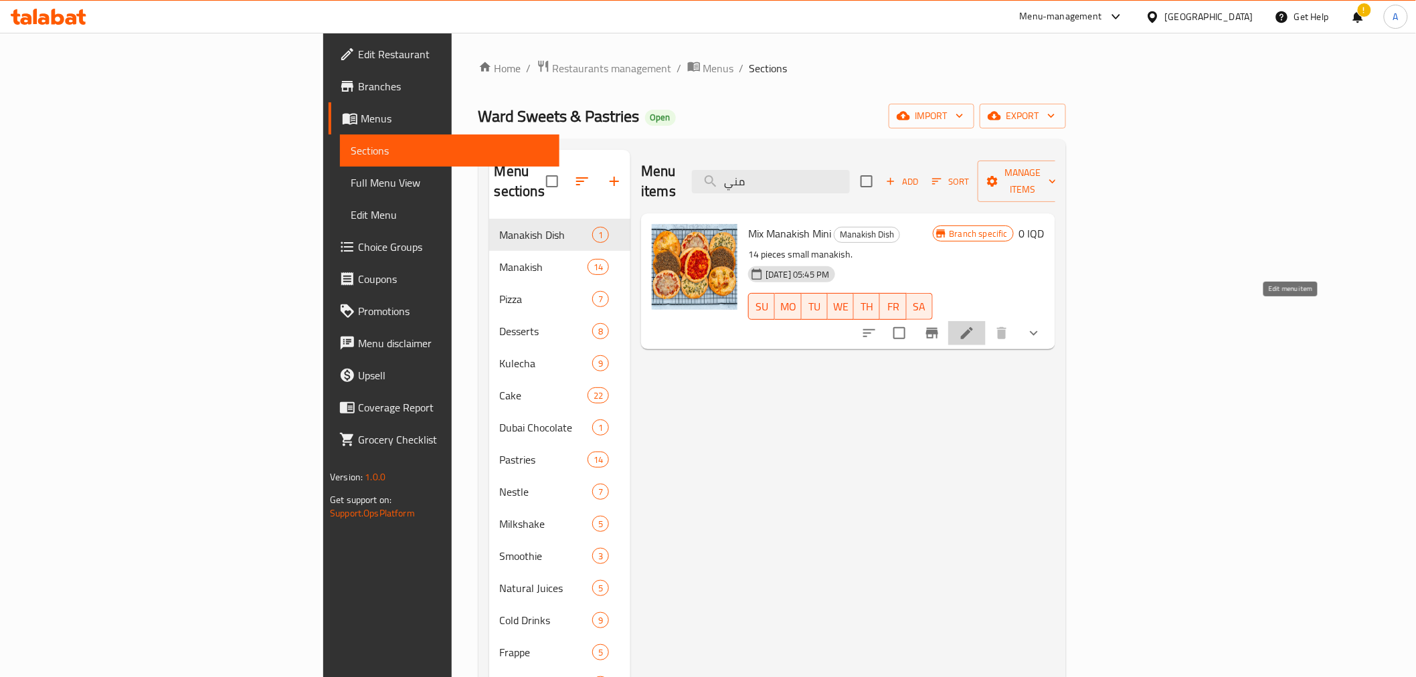
click at [975, 325] on icon at bounding box center [967, 333] width 16 height 16
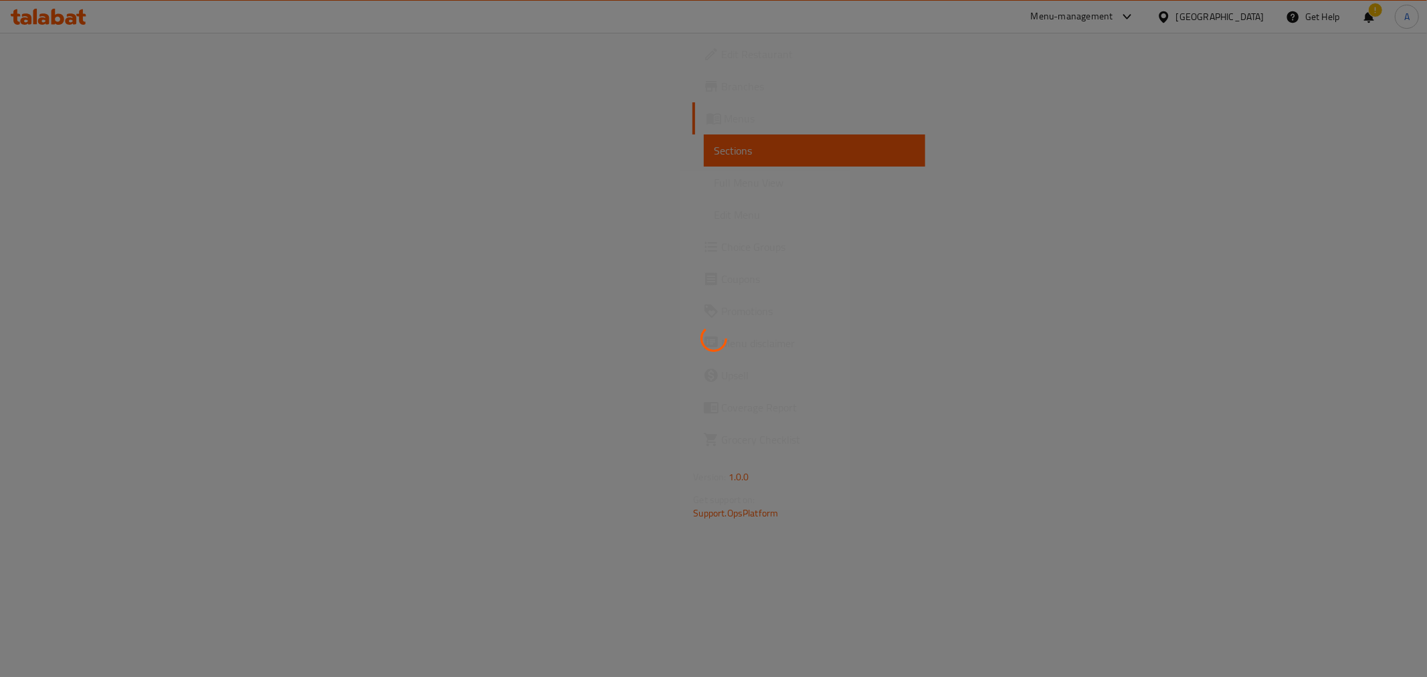
drag, startPoint x: 708, startPoint y: 285, endPoint x: 471, endPoint y: 168, distance: 264.2
click at [471, 168] on div at bounding box center [713, 338] width 1427 height 677
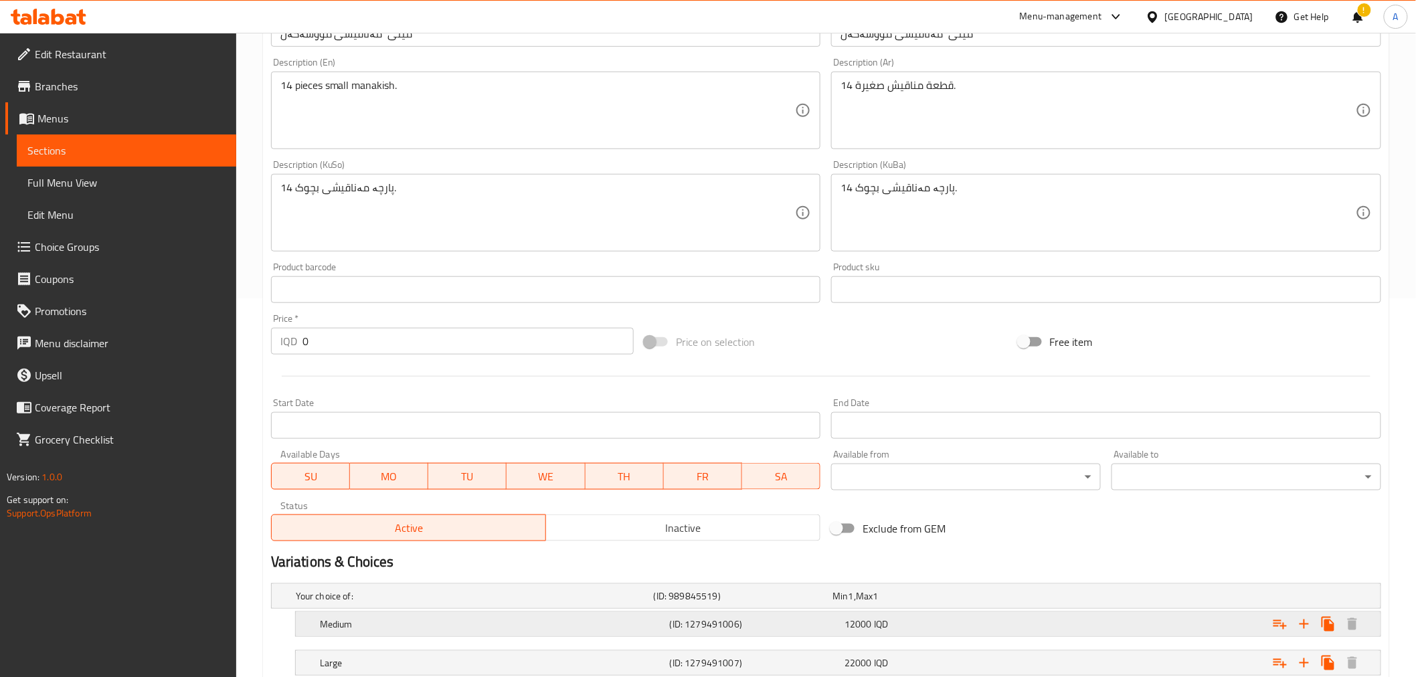
scroll to position [471, 0]
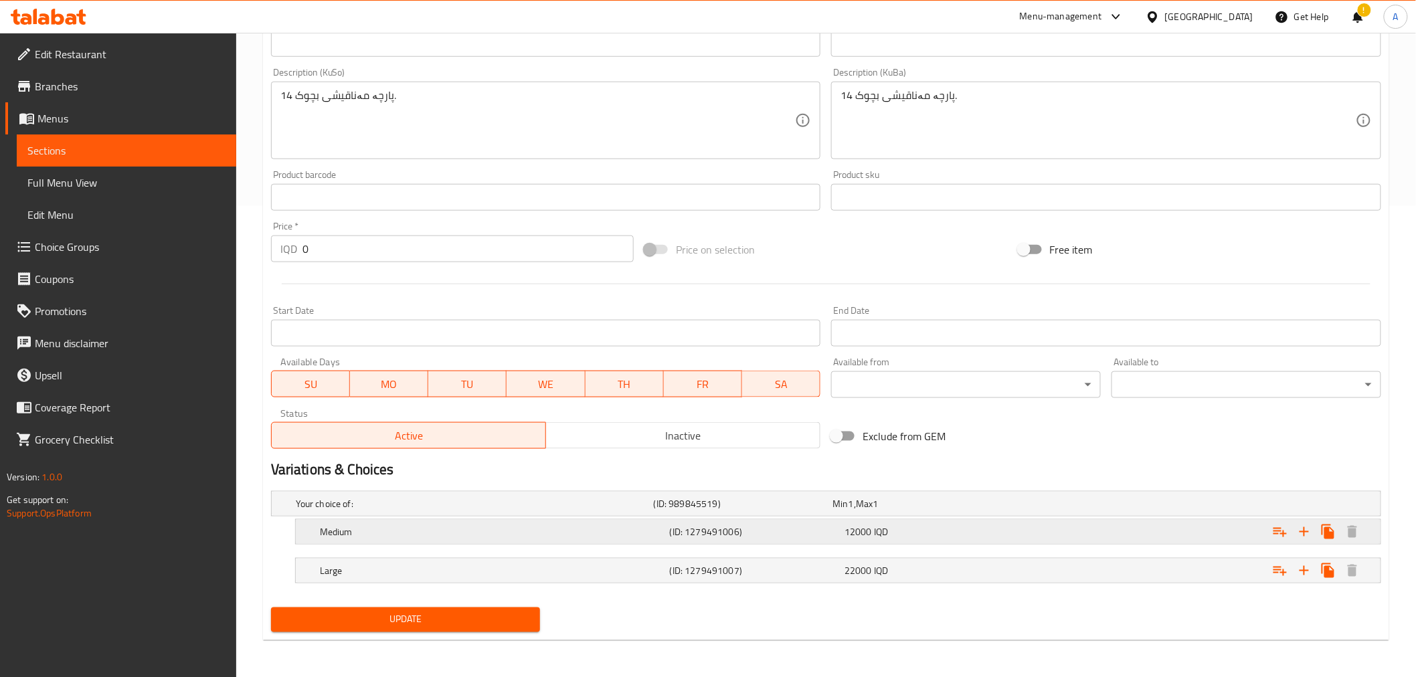
click at [651, 538] on div "Medium" at bounding box center [492, 532] width 350 height 19
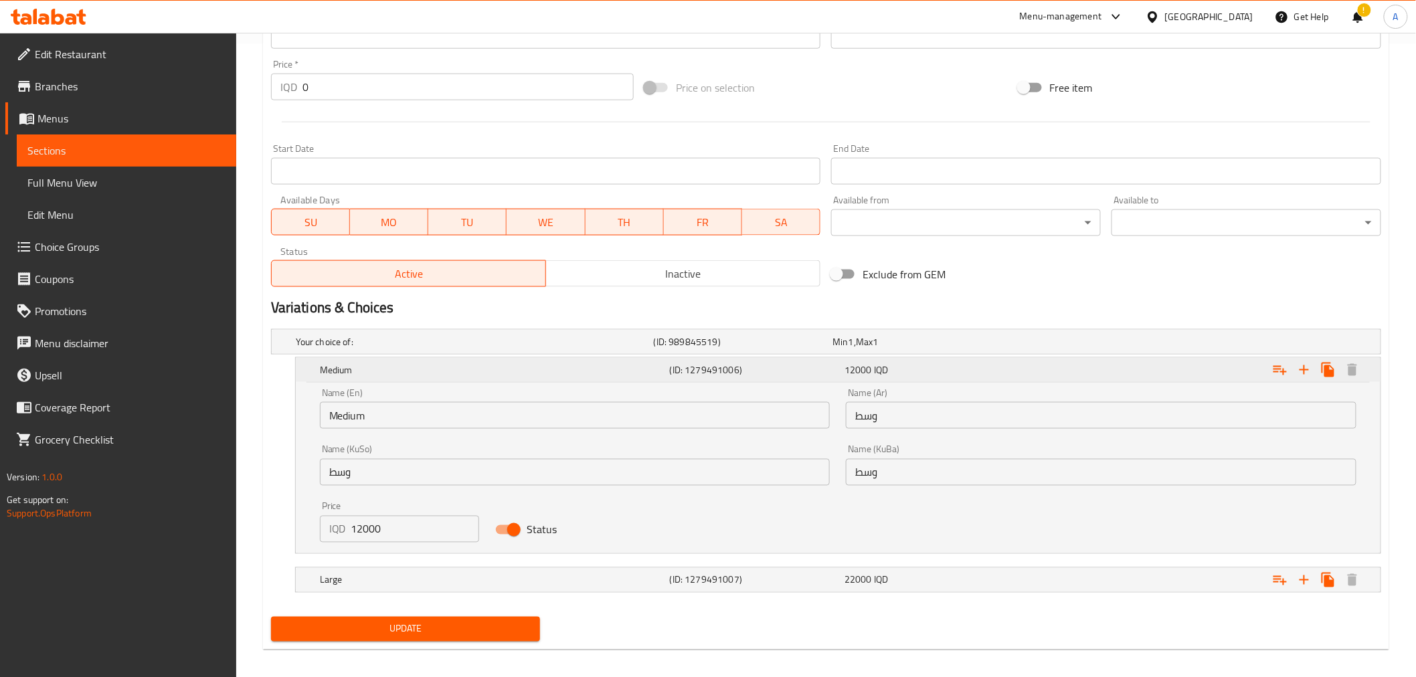
scroll to position [642, 0]
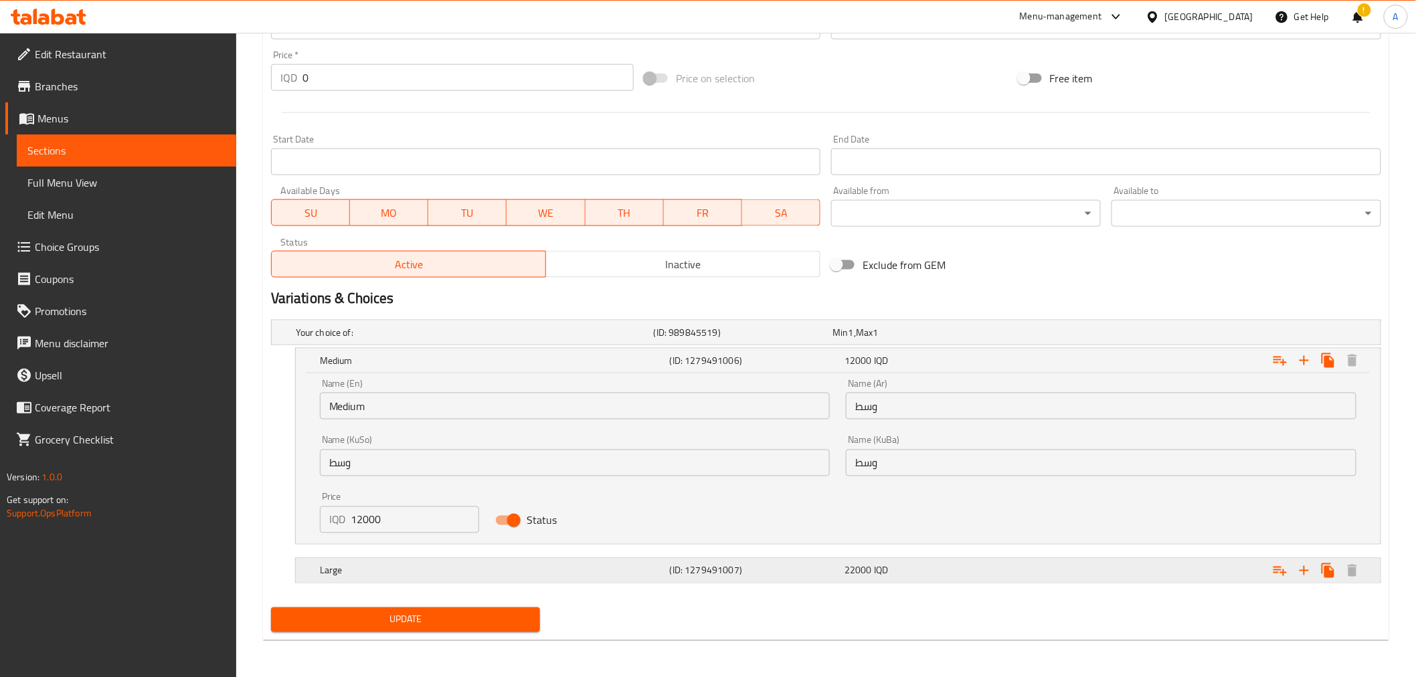
click at [639, 573] on h5 "Large" at bounding box center [492, 570] width 345 height 13
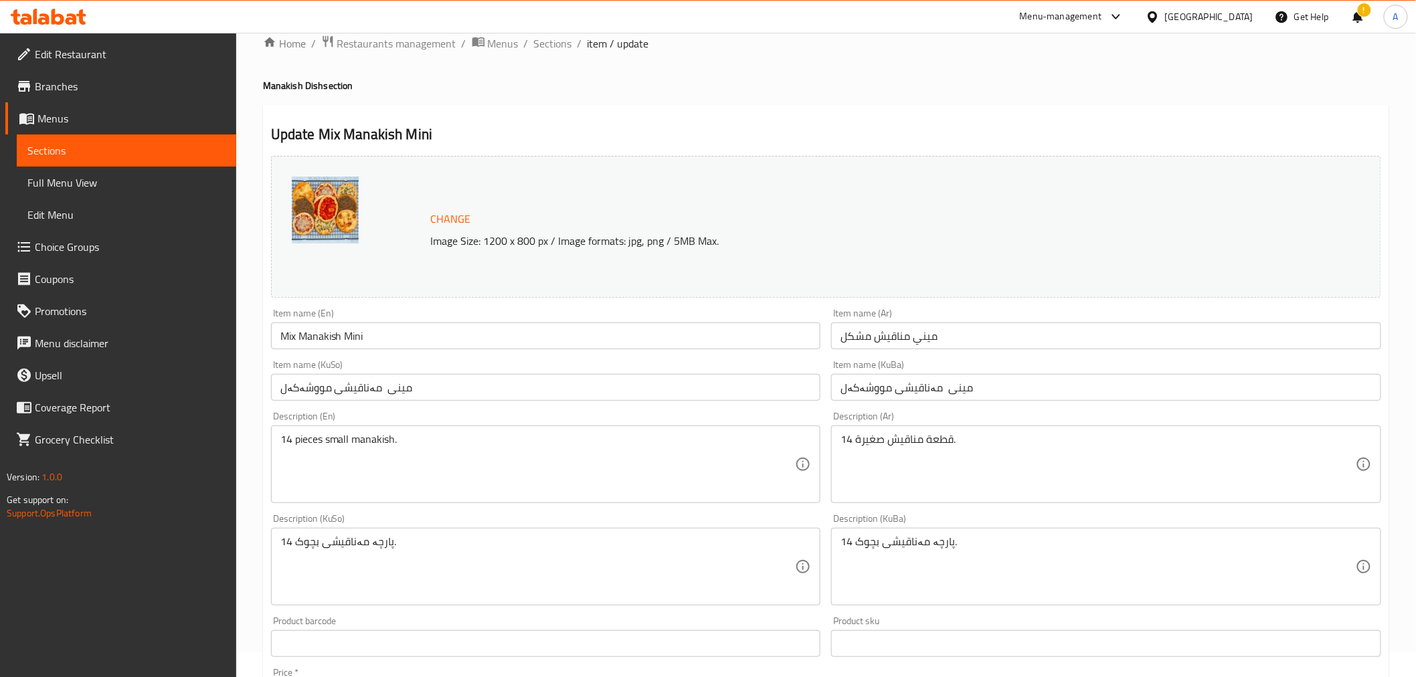
scroll to position [0, 0]
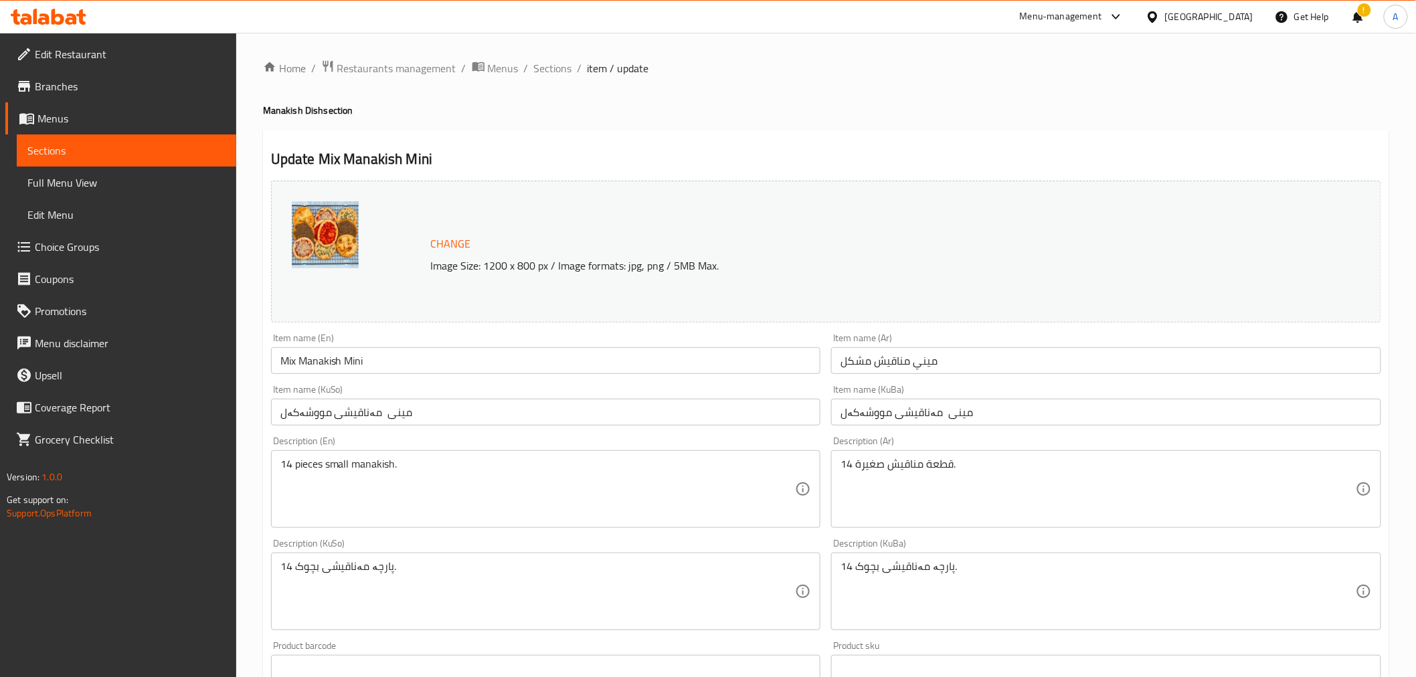
click at [543, 329] on div "Item name (En) Mix Manakish Mini Item name (En)" at bounding box center [546, 354] width 561 height 52
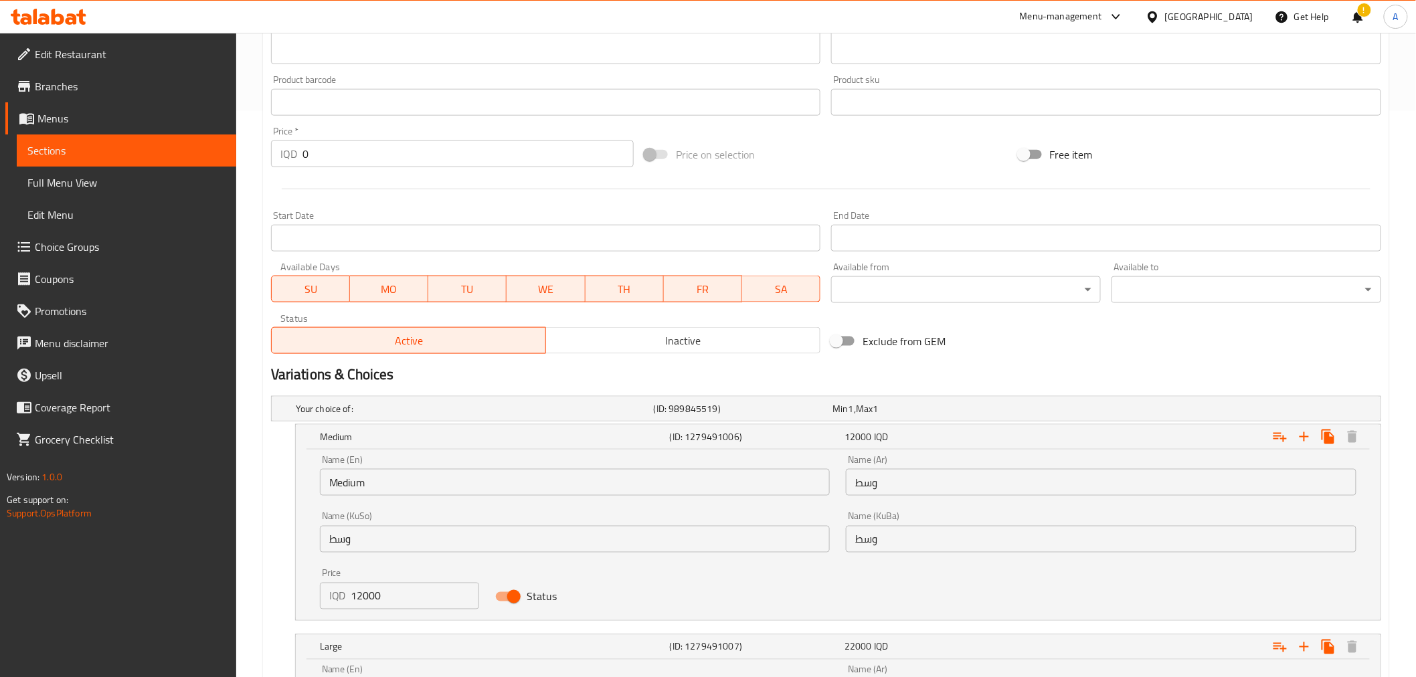
scroll to position [739, 0]
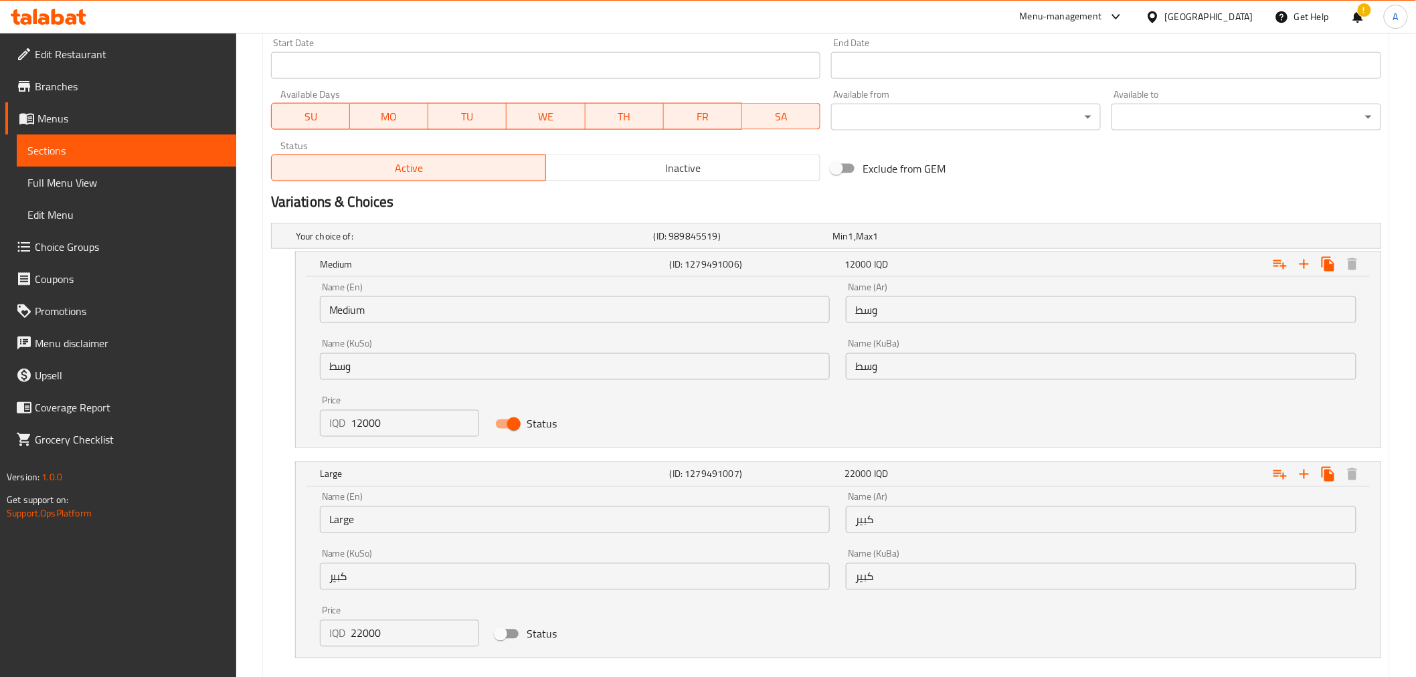
click at [877, 301] on input "وسط" at bounding box center [1101, 309] width 511 height 27
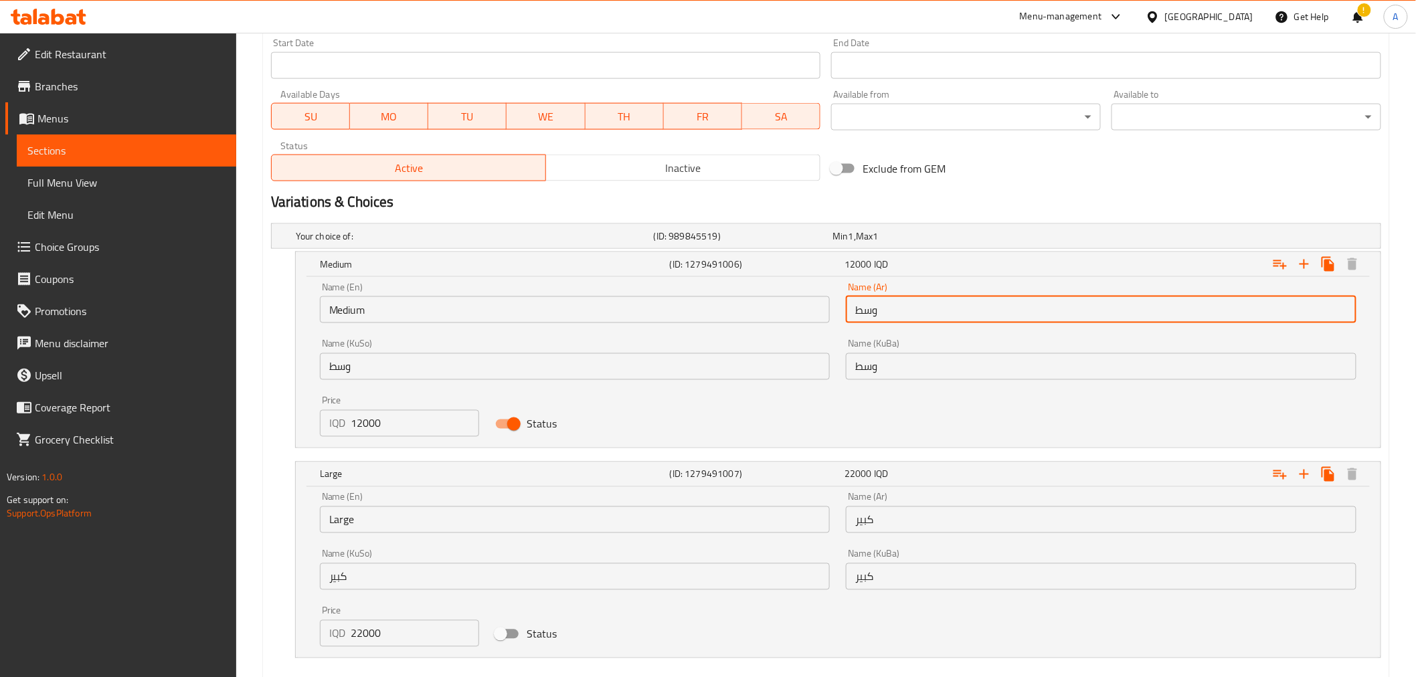
click at [877, 301] on input "وسط" at bounding box center [1101, 309] width 511 height 27
click at [618, 286] on div "Name (En) Medium Name (En)" at bounding box center [575, 302] width 511 height 41
click at [919, 315] on input "وسط" at bounding box center [1101, 309] width 511 height 27
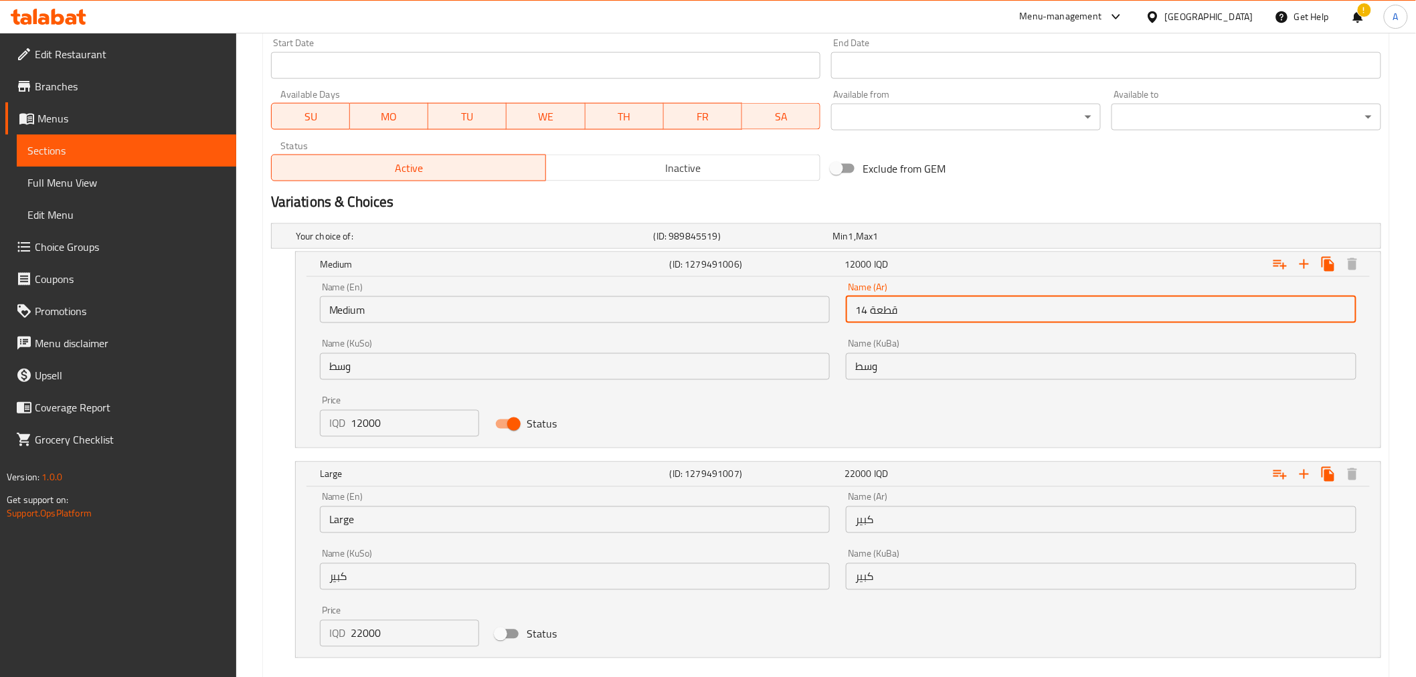
click at [919, 315] on input "14 قطعة" at bounding box center [1101, 309] width 511 height 27
type input "14 قطعة"
click at [886, 389] on div "Name (En) Medium Name (En) Name (Ar) 14 قطعة Name (Ar) Name (KuSo) وسط Name (Ku…" at bounding box center [838, 359] width 1053 height 171
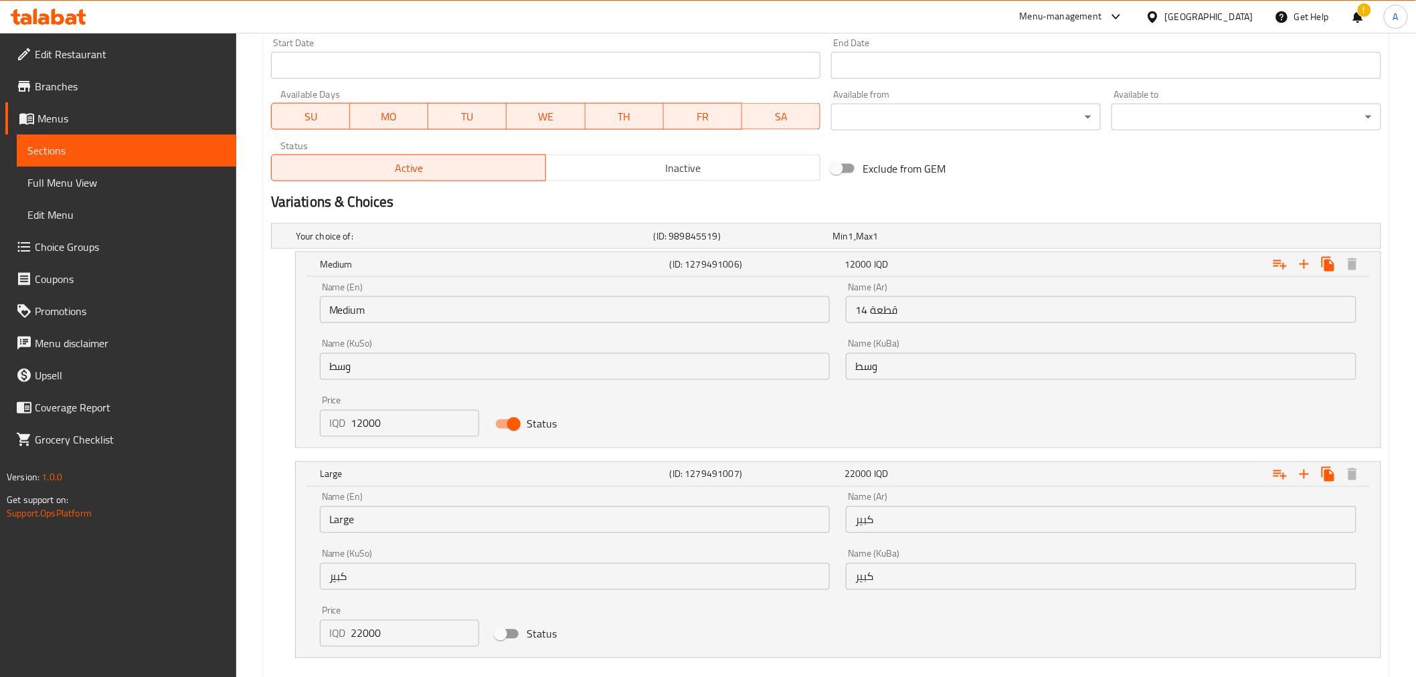
click at [885, 378] on input "وسط" at bounding box center [1101, 366] width 511 height 27
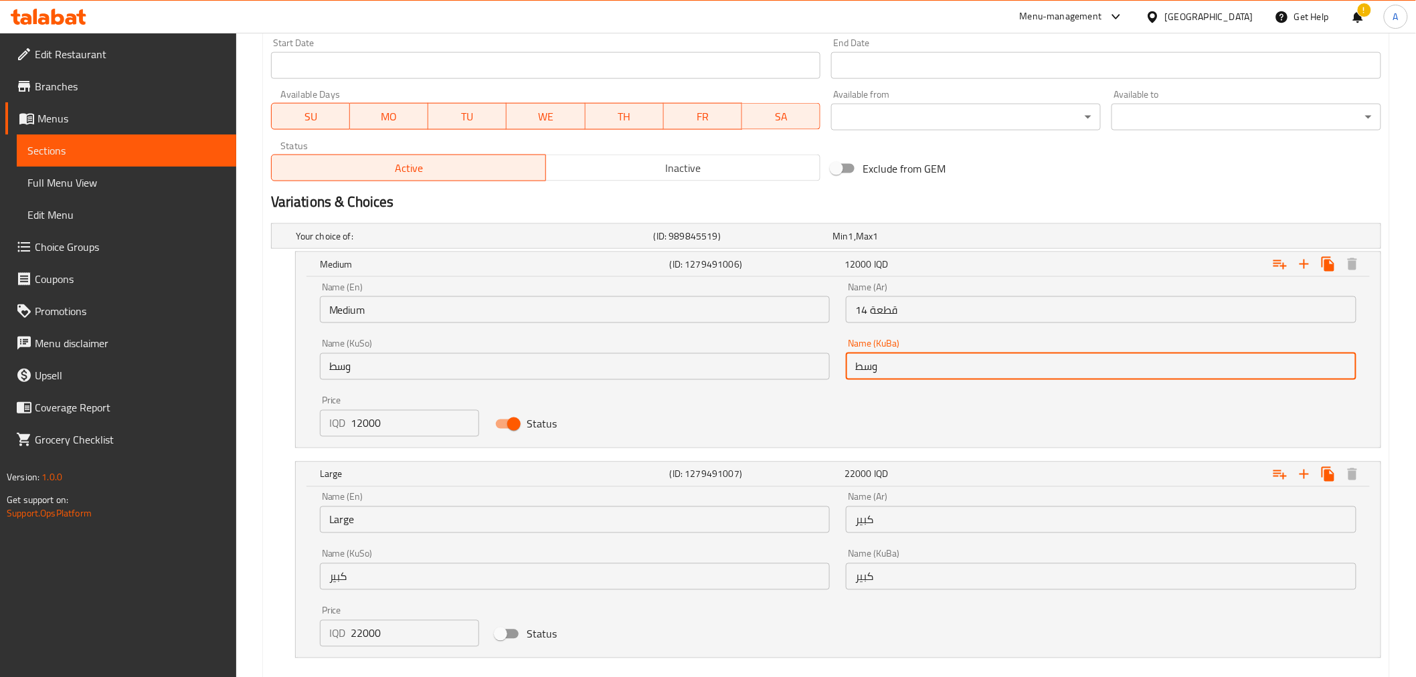
paste input "14 قطعة"
type input "14 قطعة"
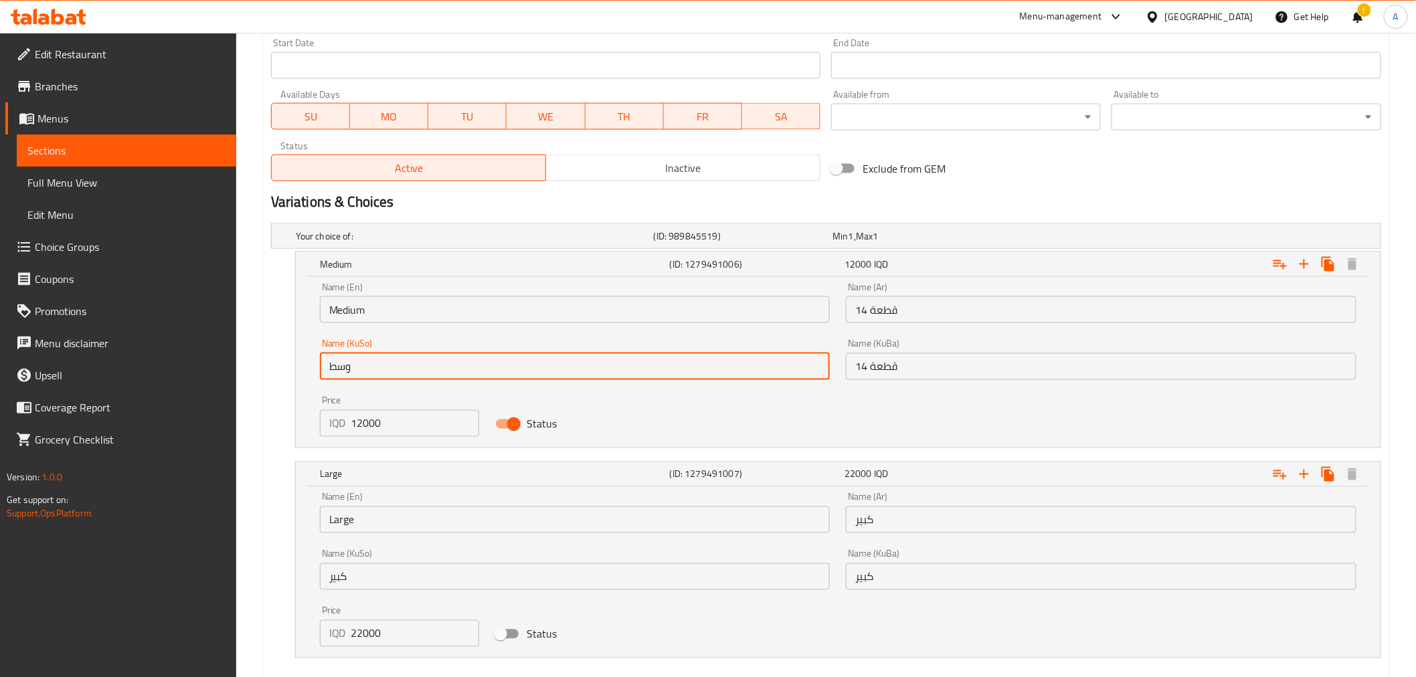
click at [739, 377] on input "وسط" at bounding box center [575, 366] width 511 height 27
paste input "14 قطعة"
type input "14 قطعة"
click at [406, 312] on input "Medium" at bounding box center [575, 309] width 511 height 27
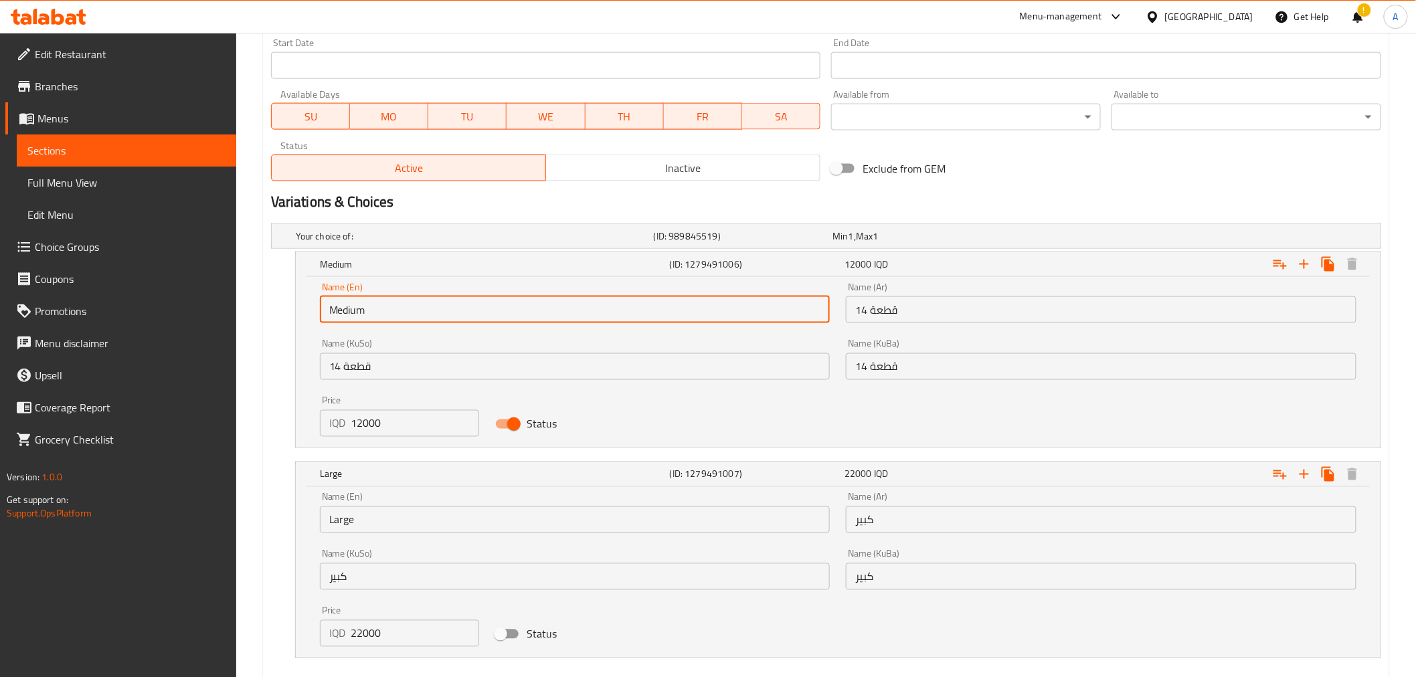
click at [406, 312] on input "Medium" at bounding box center [575, 309] width 511 height 27
click at [349, 310] on input "14 Pcs" at bounding box center [575, 309] width 511 height 27
type input "14 pcs"
click at [392, 530] on input "Large" at bounding box center [575, 520] width 511 height 27
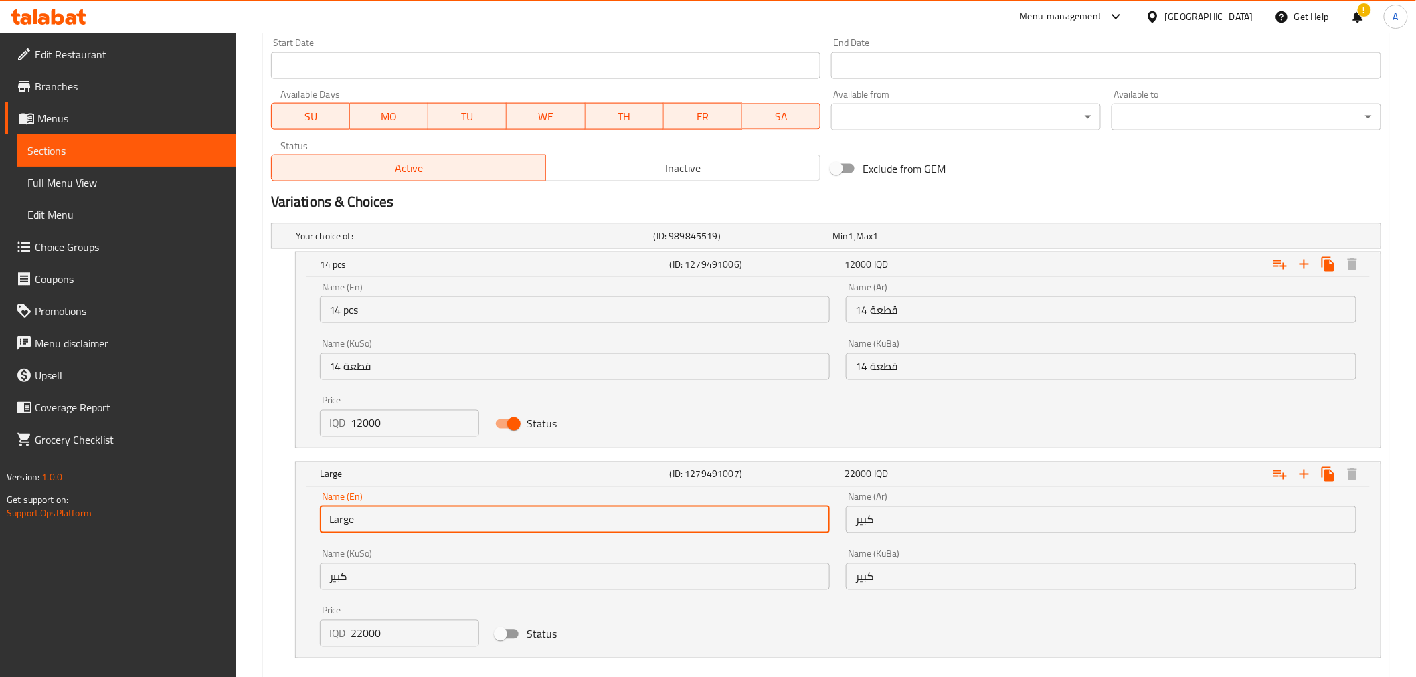
click at [392, 530] on input "Large" at bounding box center [575, 520] width 511 height 27
type input "30 pcs"
click at [886, 527] on input "كبير" at bounding box center [1101, 520] width 511 height 27
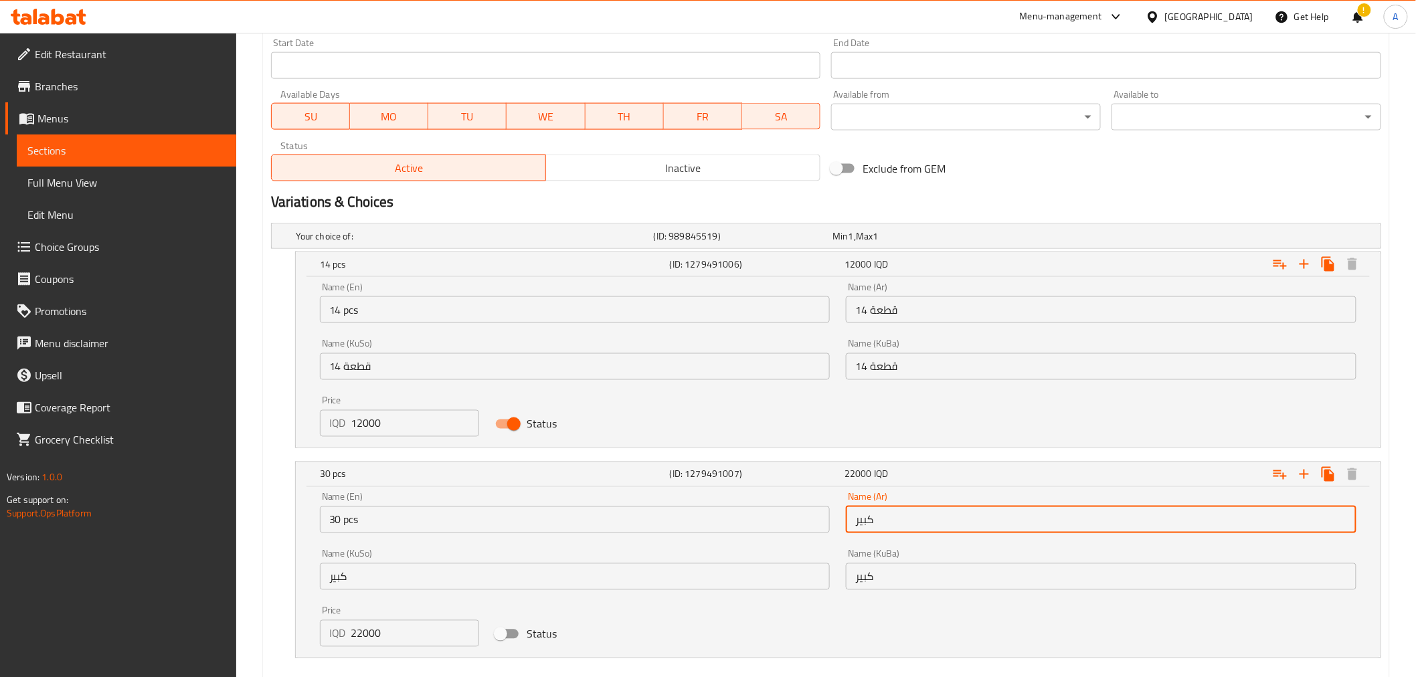
click at [886, 527] on input "كبير" at bounding box center [1101, 520] width 511 height 27
type input "30 قطعة"
click at [904, 579] on input "كبير" at bounding box center [1101, 576] width 511 height 27
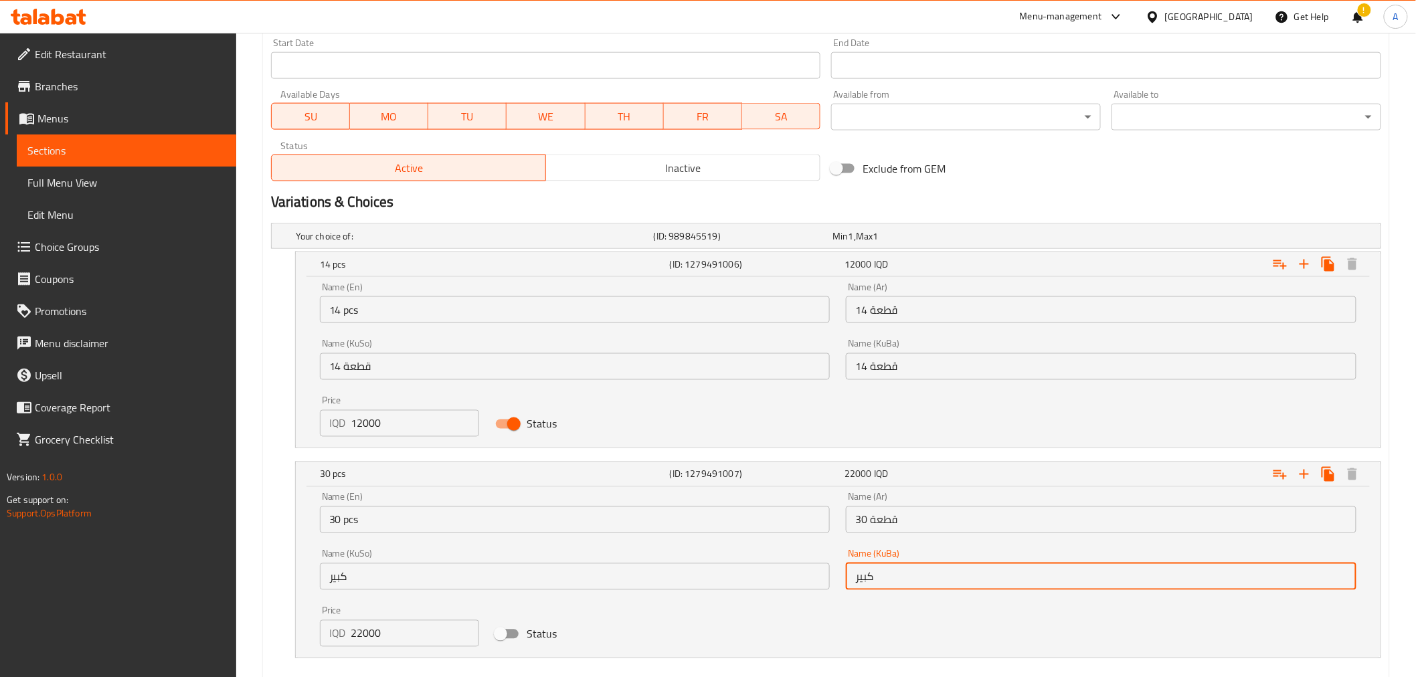
paste input "30 قطعة"
type input "30 قطعة"
click at [777, 583] on input "كبير" at bounding box center [575, 576] width 511 height 27
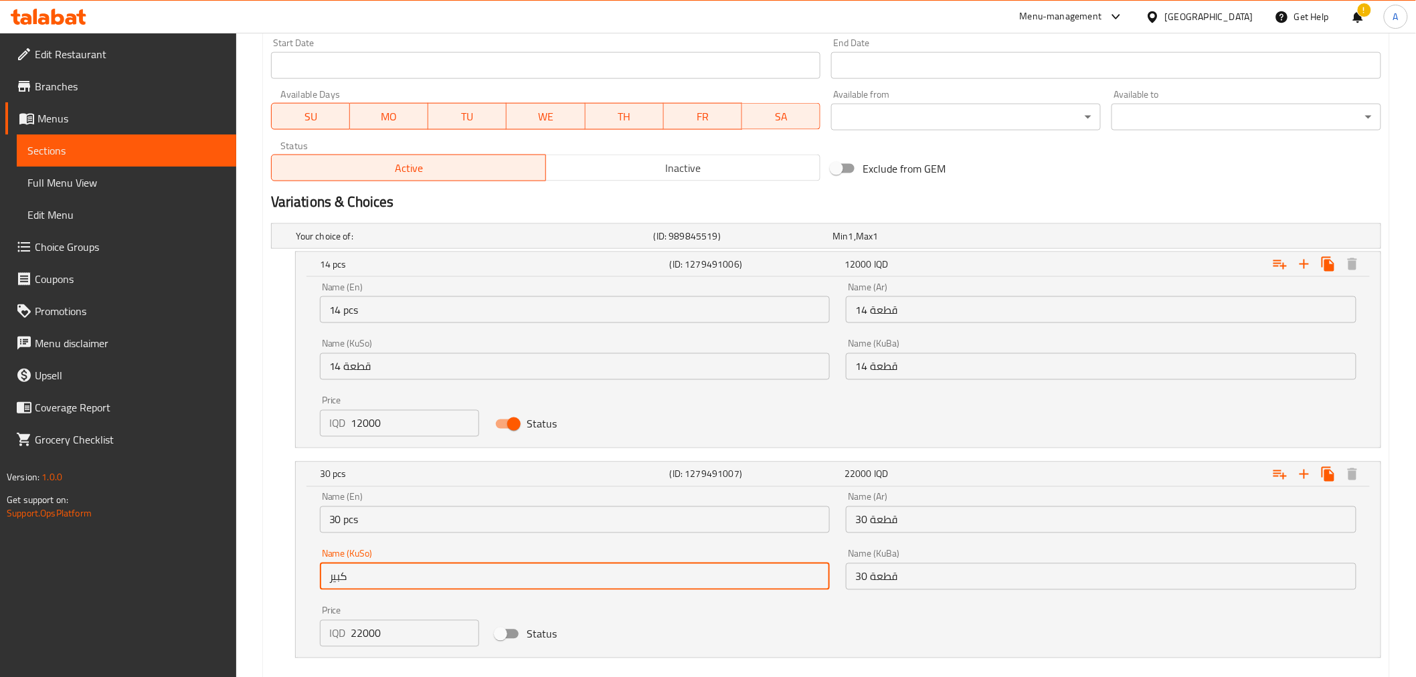
paste input "30 قطعة"
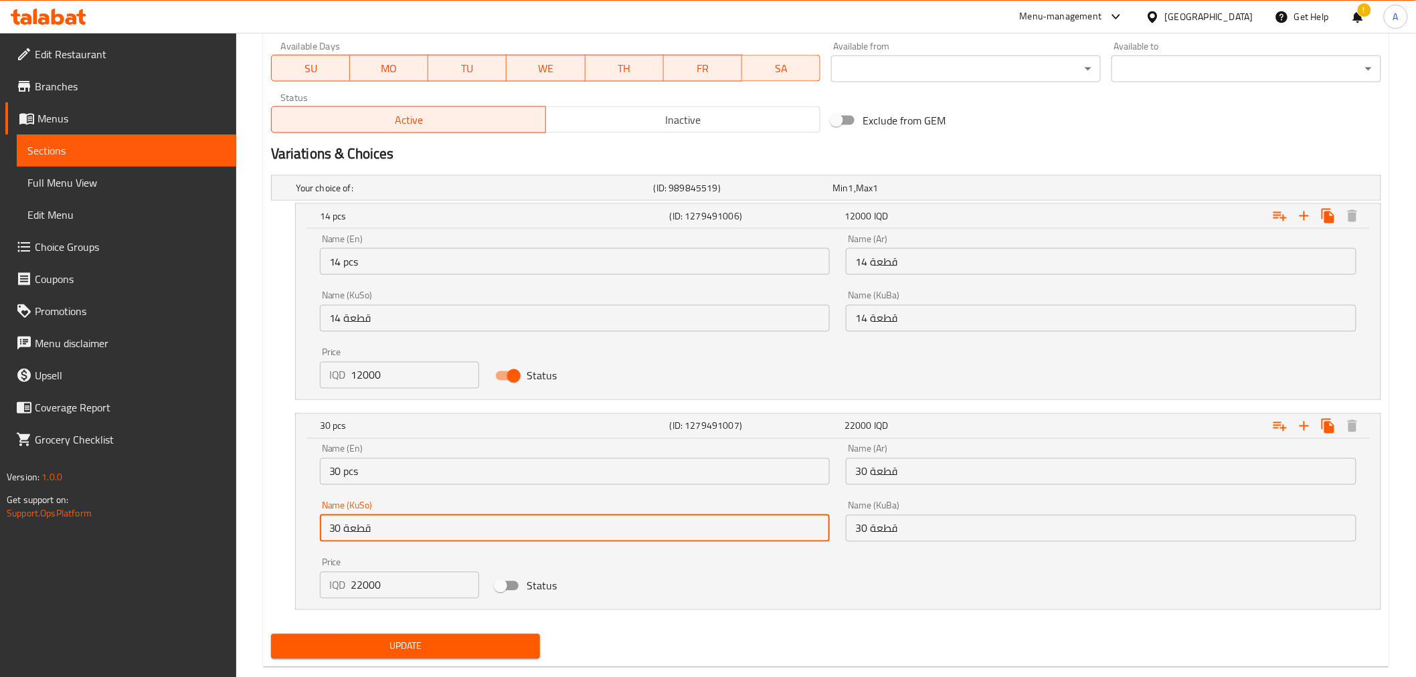
scroll to position [813, 0]
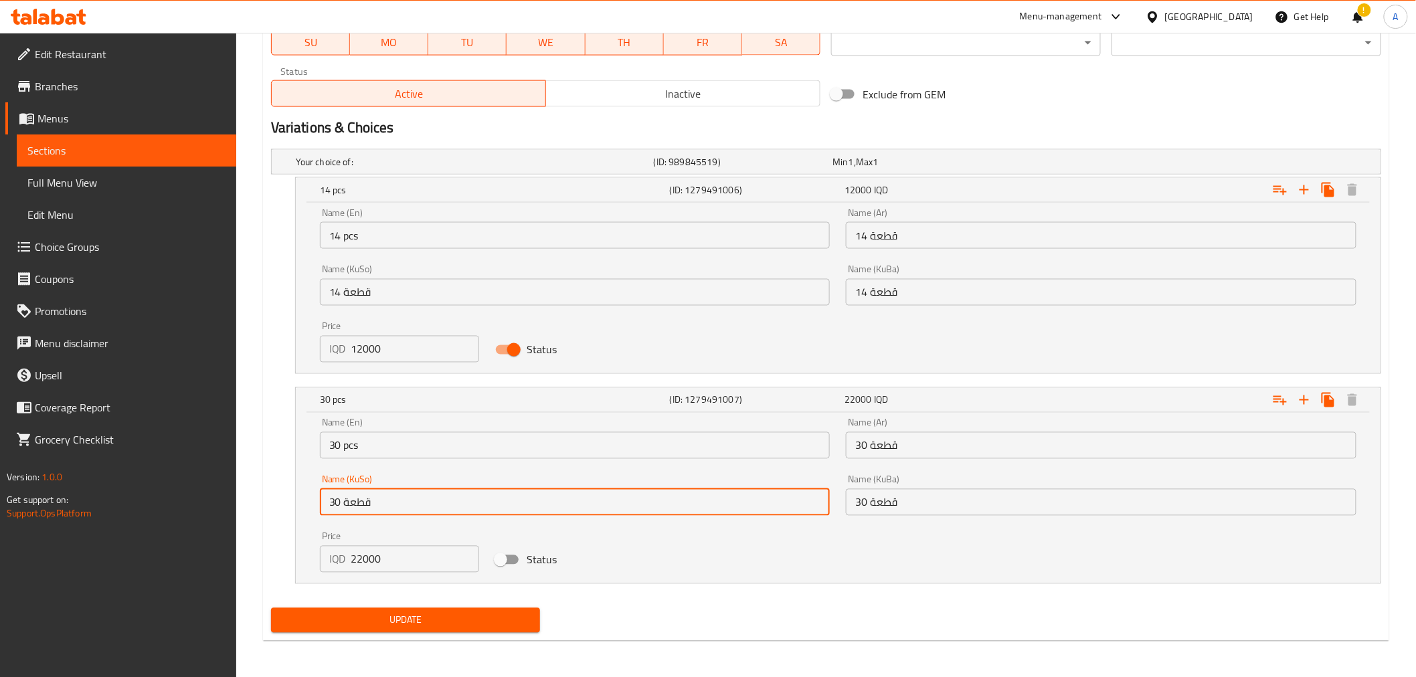
type input "30 قطعة"
click at [445, 625] on span "Update" at bounding box center [406, 620] width 248 height 17
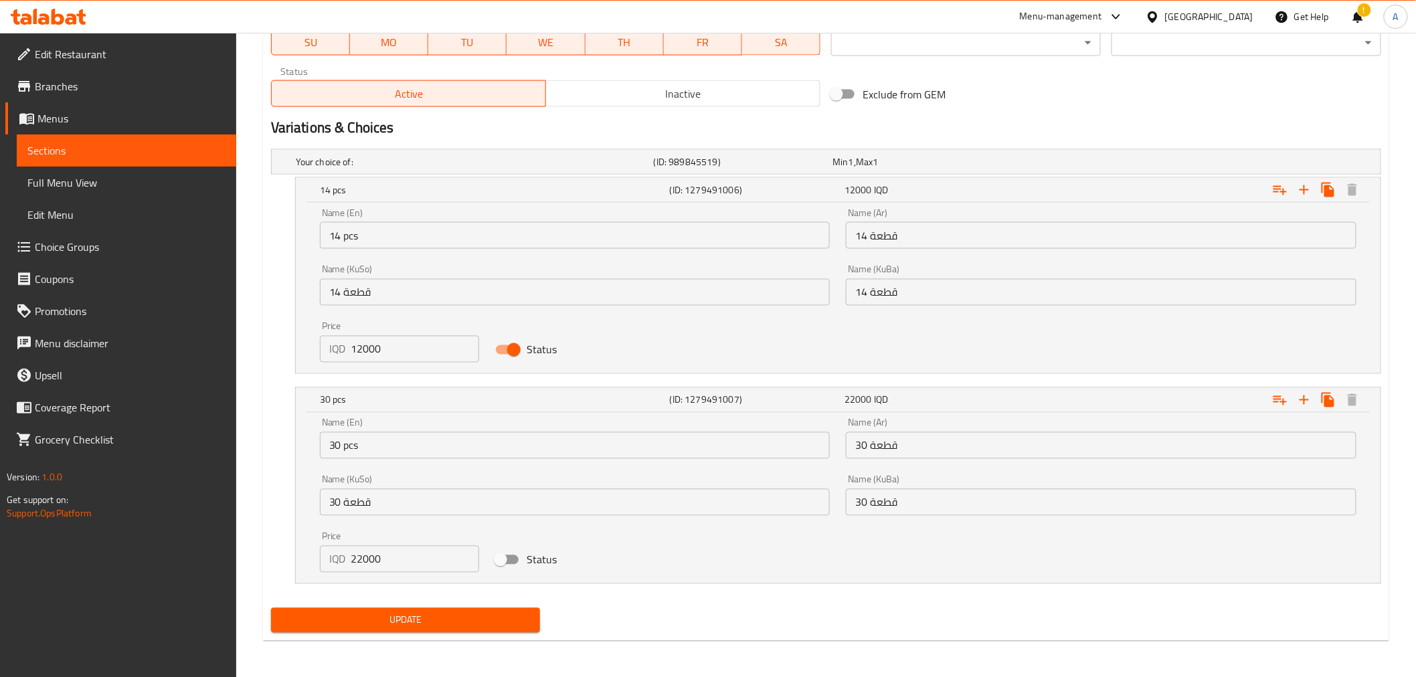
click at [513, 624] on span "Update" at bounding box center [406, 620] width 248 height 17
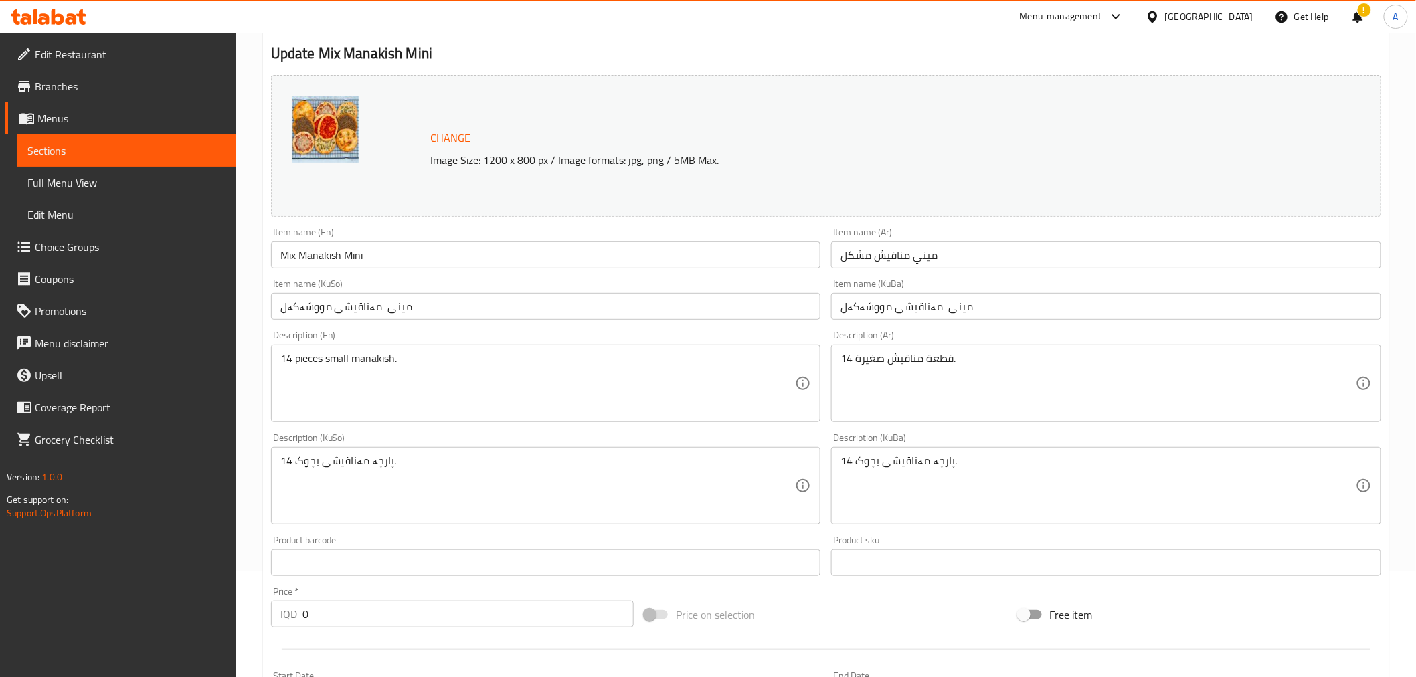
scroll to position [0, 0]
